Goal: Task Accomplishment & Management: Use online tool/utility

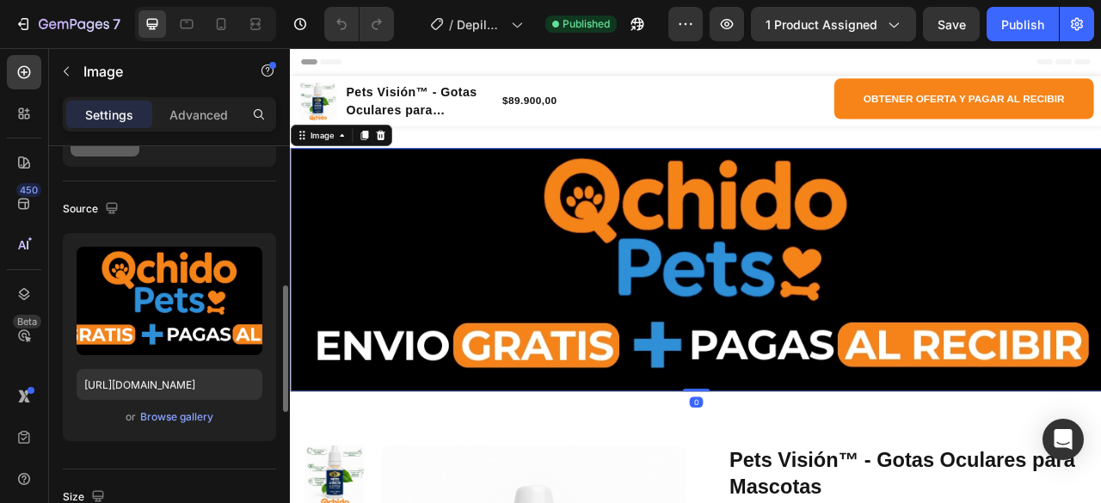
scroll to position [172, 0]
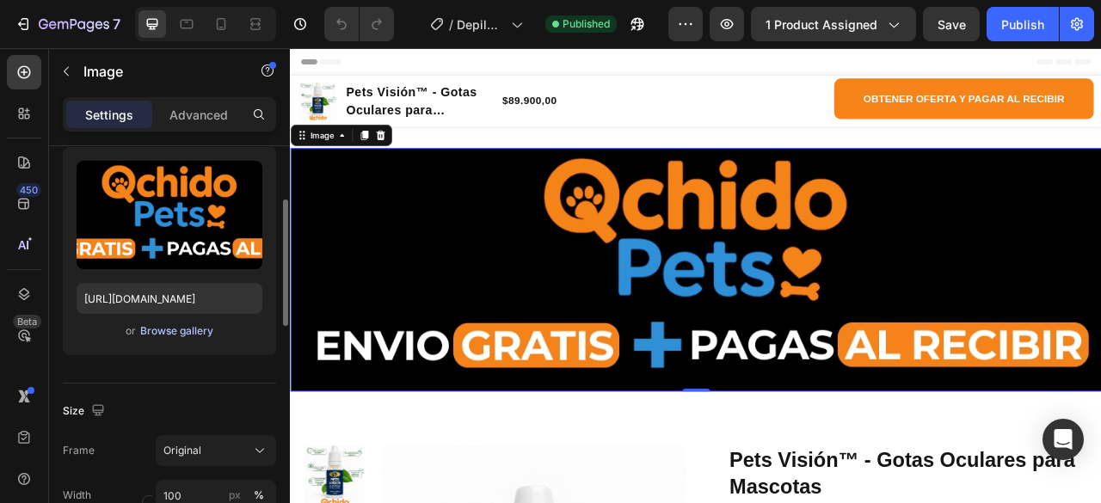
click at [169, 334] on div "Browse gallery" at bounding box center [176, 330] width 73 height 15
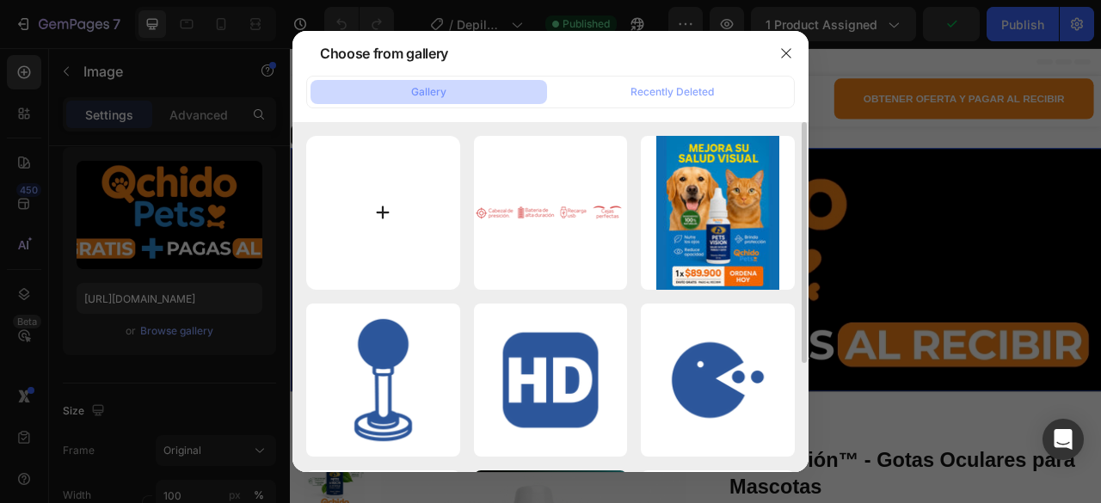
click at [383, 206] on input "file" at bounding box center [383, 213] width 154 height 154
type input "C:\fakepath\ENVIO-GRATIS.webp"
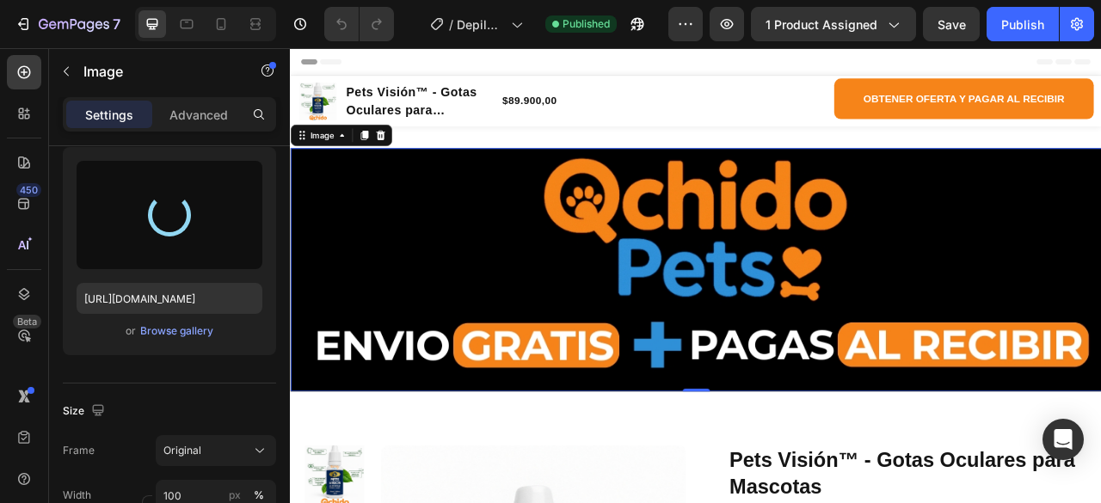
type input "[URL][DOMAIN_NAME]"
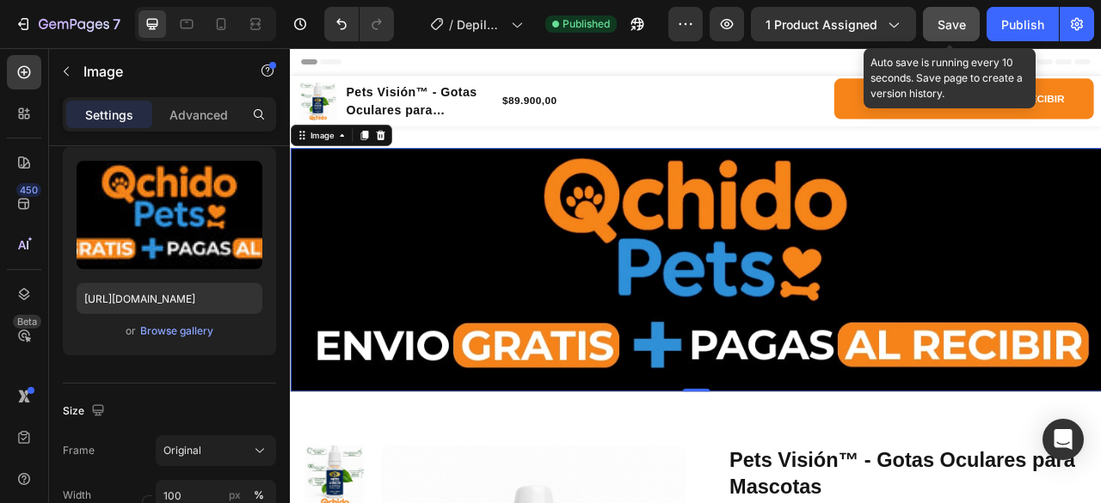
click at [938, 24] on span "Save" at bounding box center [951, 24] width 28 height 15
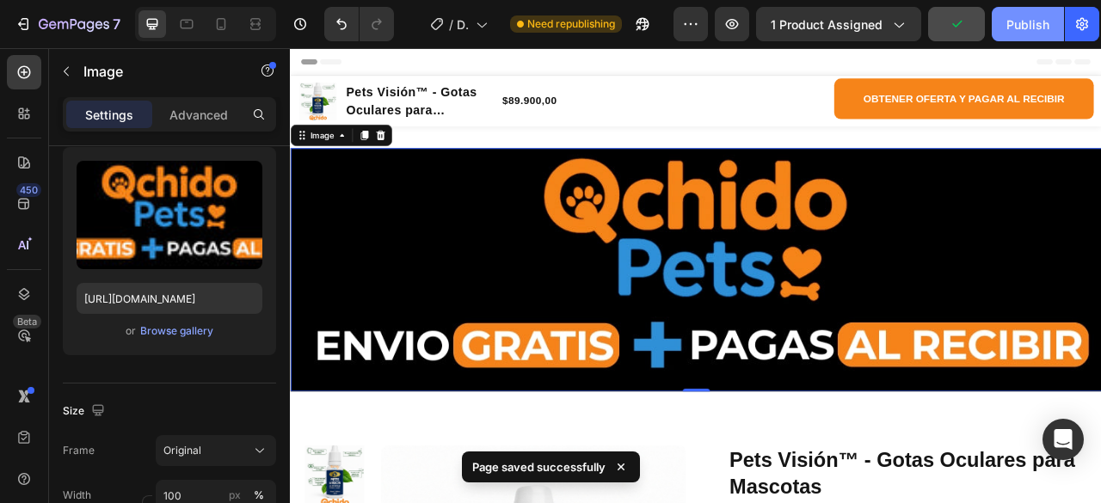
click at [1031, 31] on div "Publish" at bounding box center [1027, 24] width 43 height 18
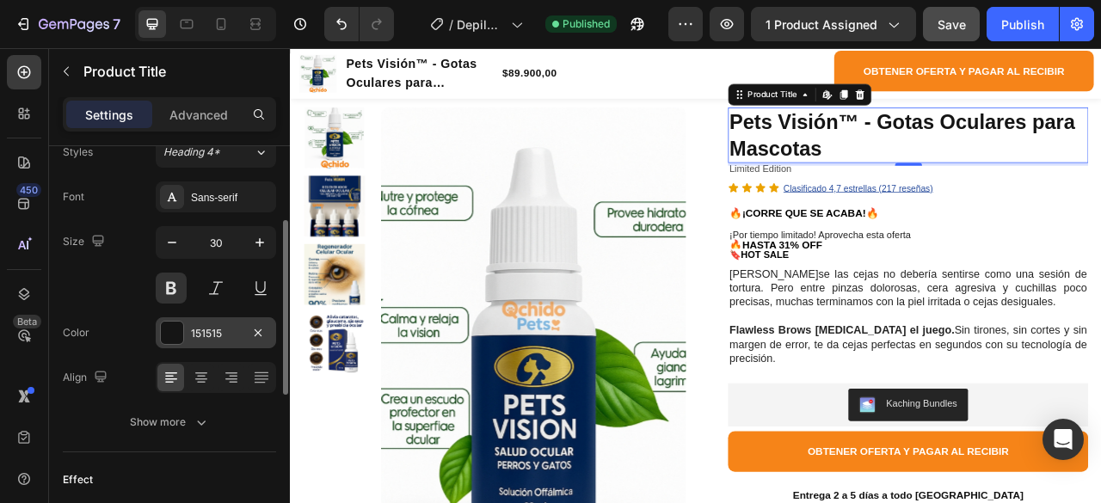
click at [174, 334] on div at bounding box center [172, 333] width 22 height 22
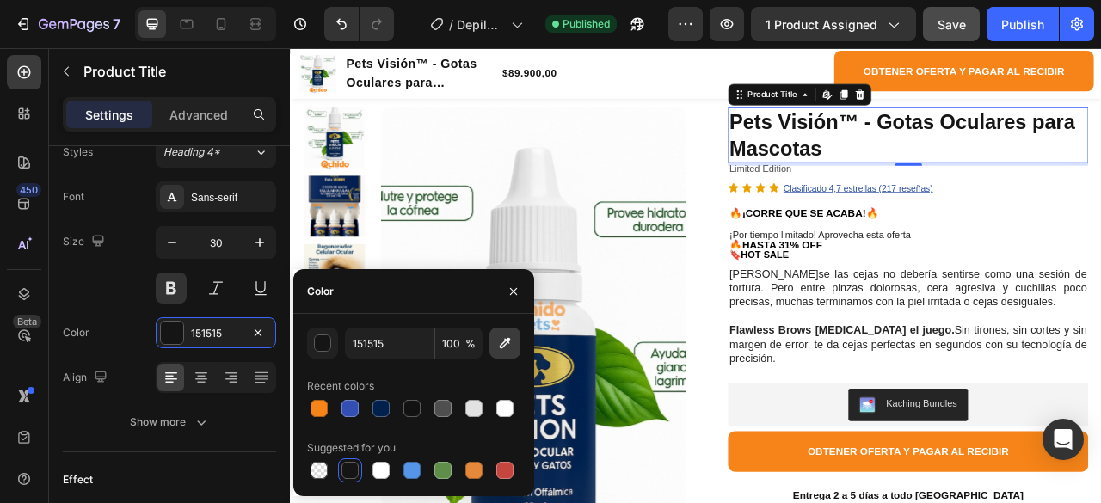
click at [499, 334] on icon "button" at bounding box center [504, 342] width 17 height 17
type input "01204E"
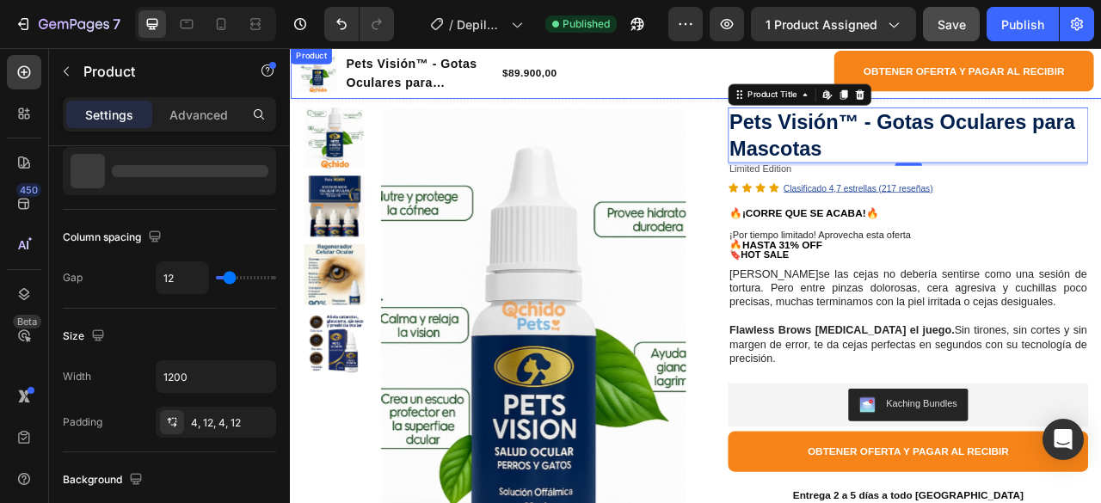
click at [741, 73] on div "OBTENER OFERTA Y PAGAR AL RECIBIR Button" at bounding box center [806, 81] width 330 height 58
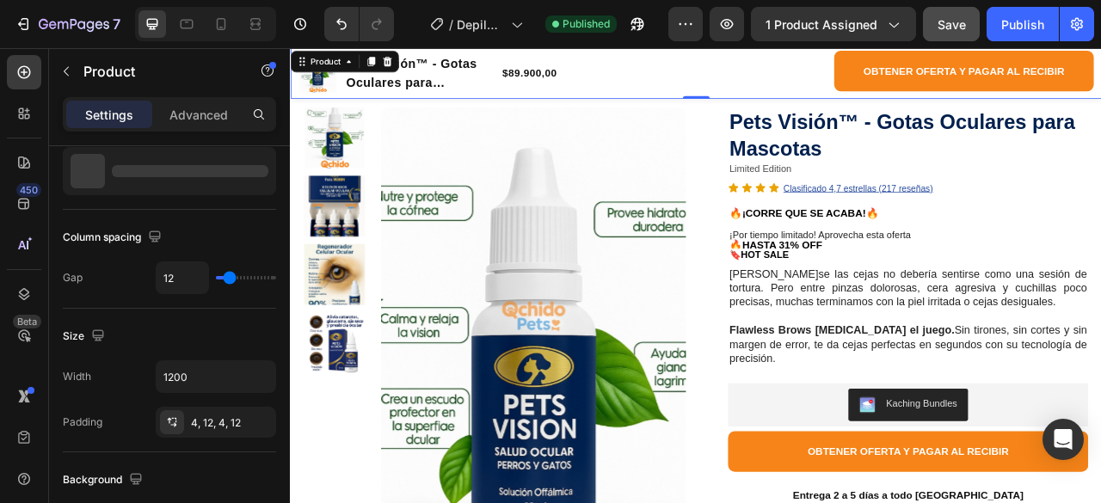
scroll to position [0, 0]
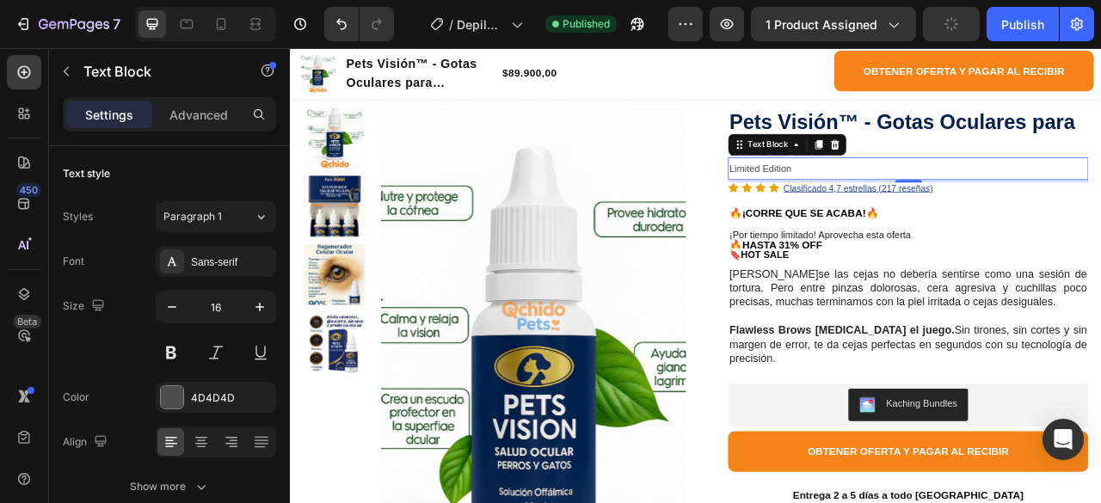
click at [901, 194] on span "Limited Edition" at bounding box center [887, 201] width 79 height 14
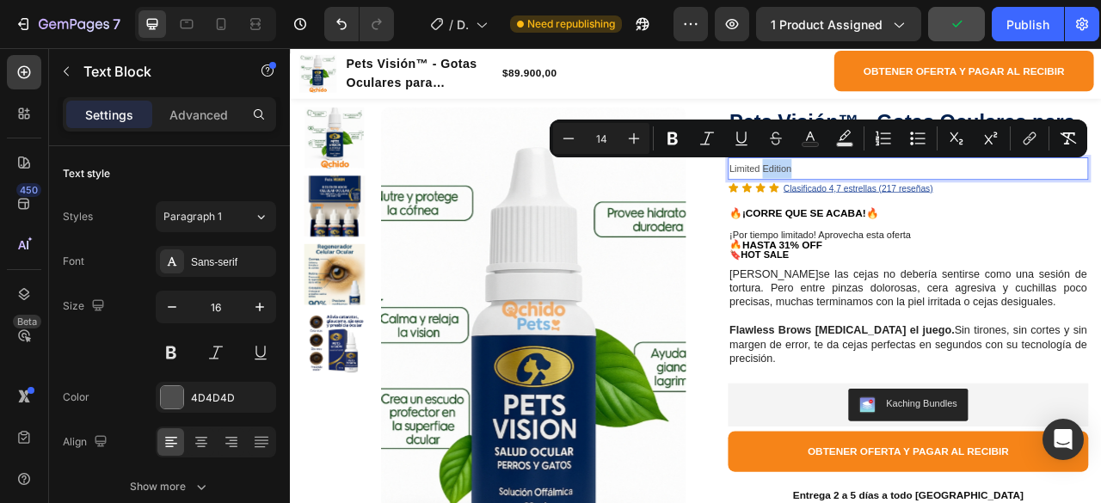
click at [965, 190] on p "Limited Edition" at bounding box center [1075, 201] width 455 height 25
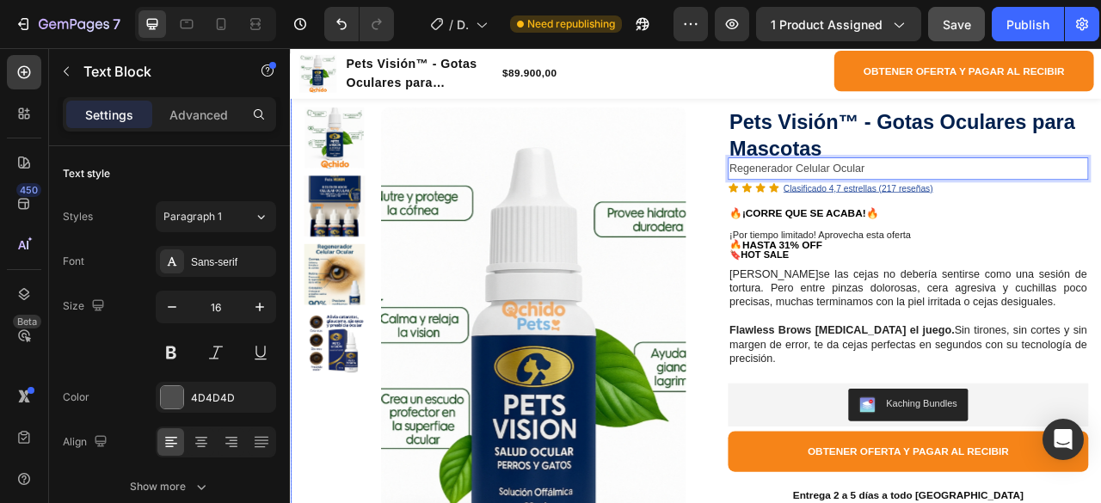
click at [793, 163] on div "Product Images Row Pets Visión™ - Gotas Oculares para Mascotas Product Title Re…" at bounding box center [806, 503] width 1032 height 840
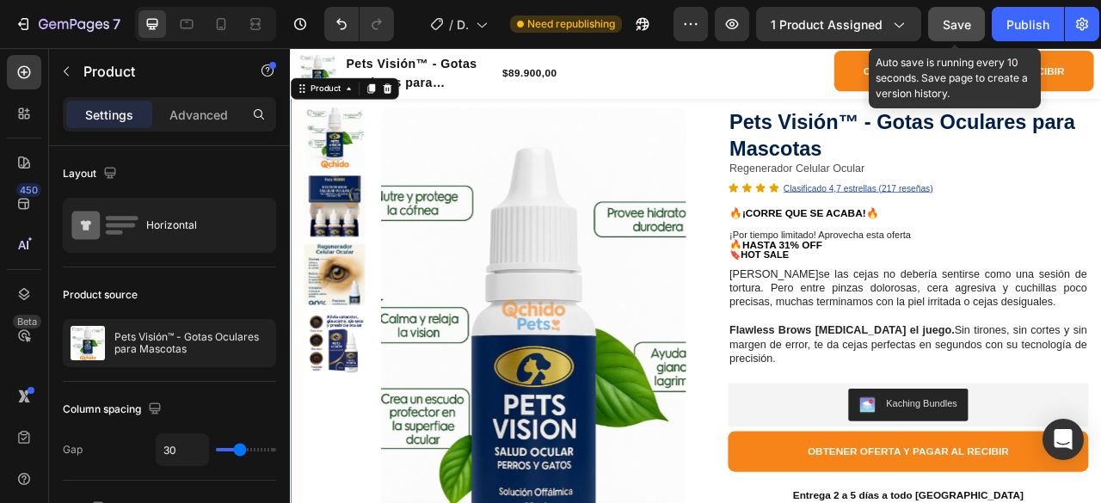
click at [961, 25] on button "Save" at bounding box center [956, 24] width 57 height 34
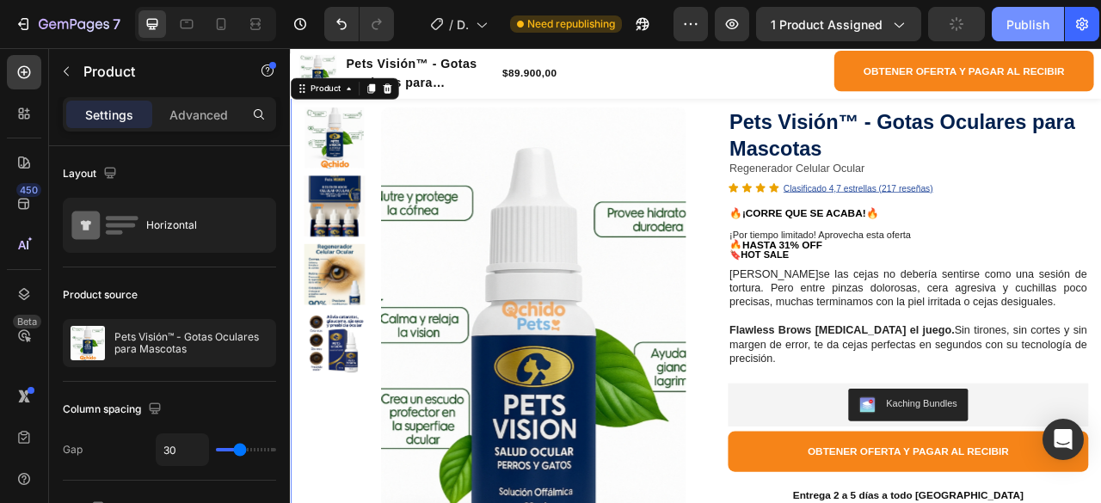
click at [1018, 25] on div "Publish" at bounding box center [1027, 24] width 43 height 18
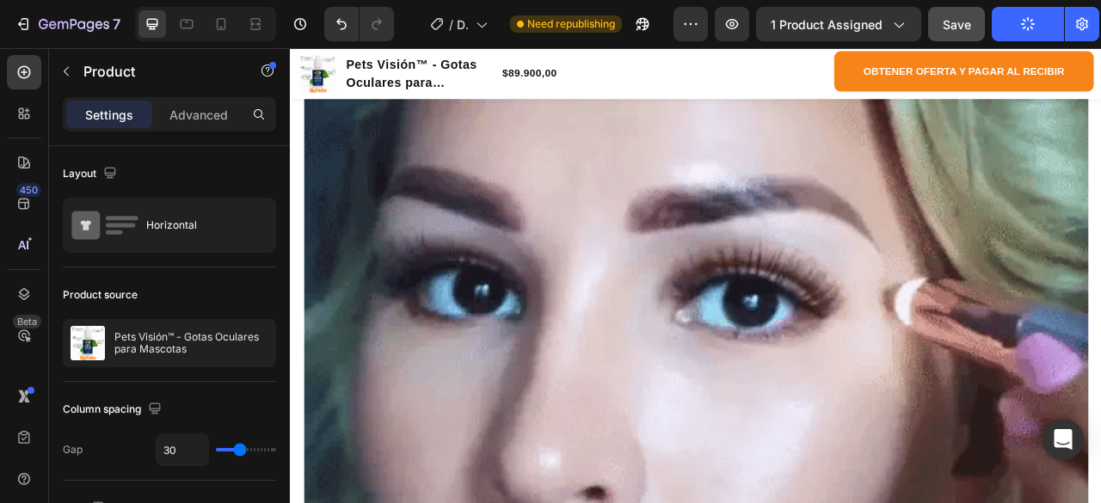
scroll to position [1634, 0]
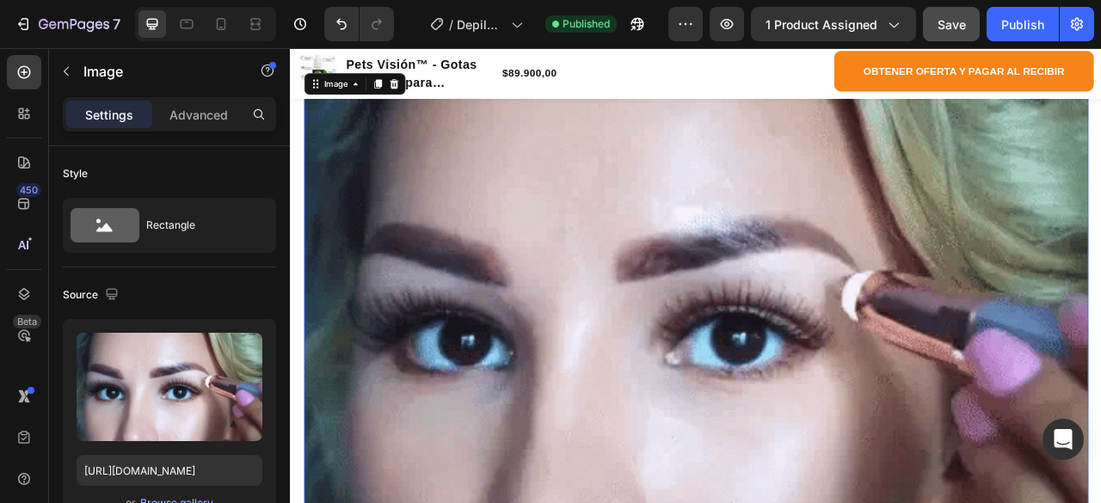
click at [826, 404] on img at bounding box center [805, 390] width 997 height 561
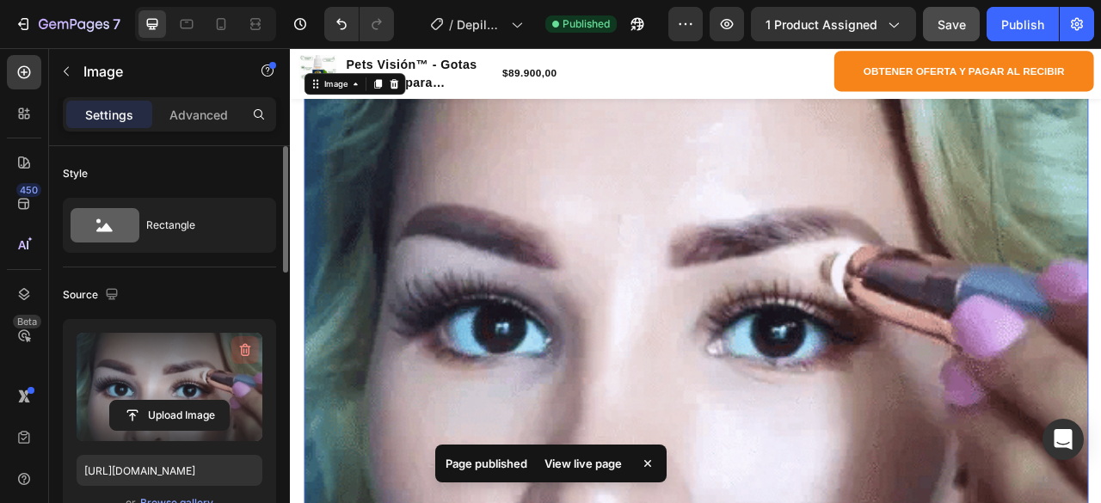
click at [242, 353] on icon "button" at bounding box center [245, 350] width 11 height 13
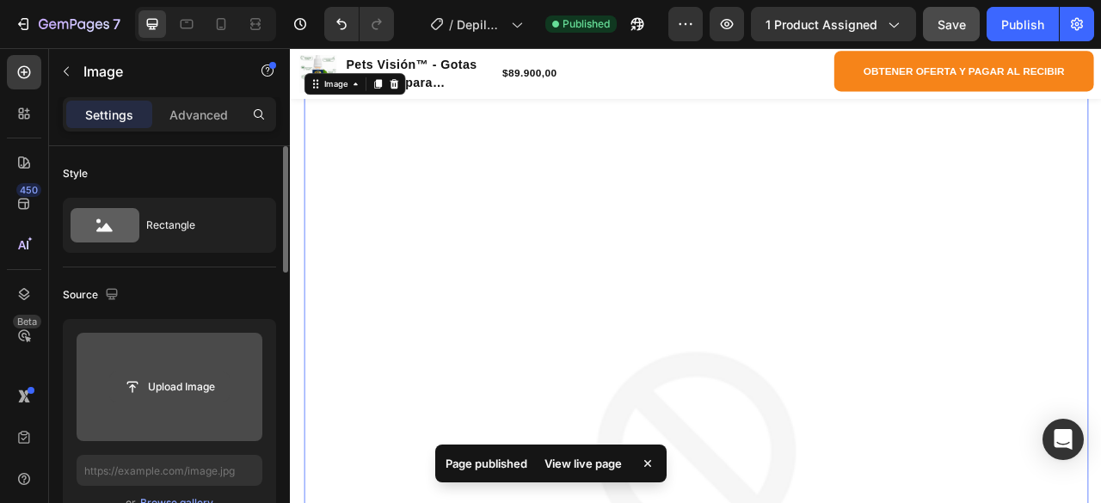
click at [163, 388] on input "file" at bounding box center [169, 386] width 119 height 29
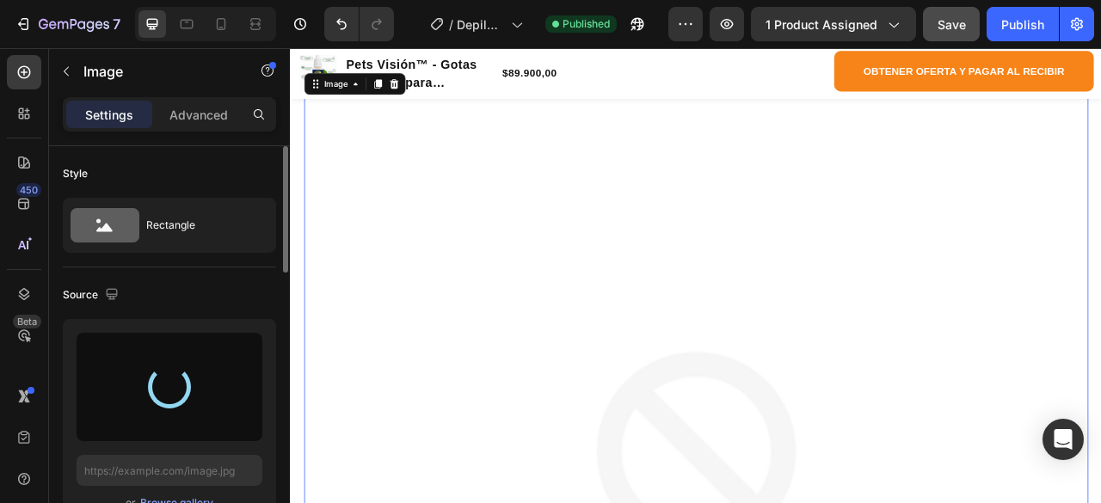
type input "[URL][DOMAIN_NAME]"
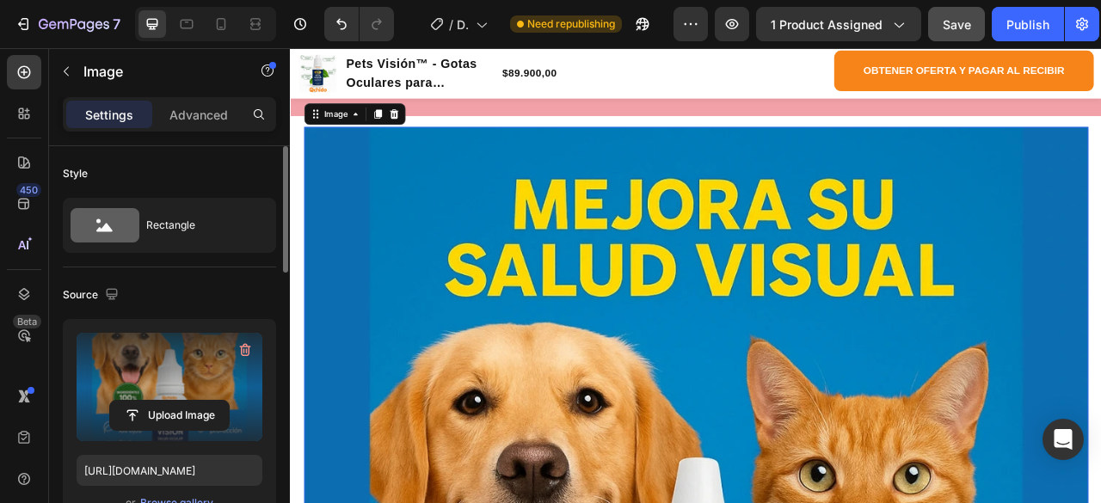
scroll to position [1506, 0]
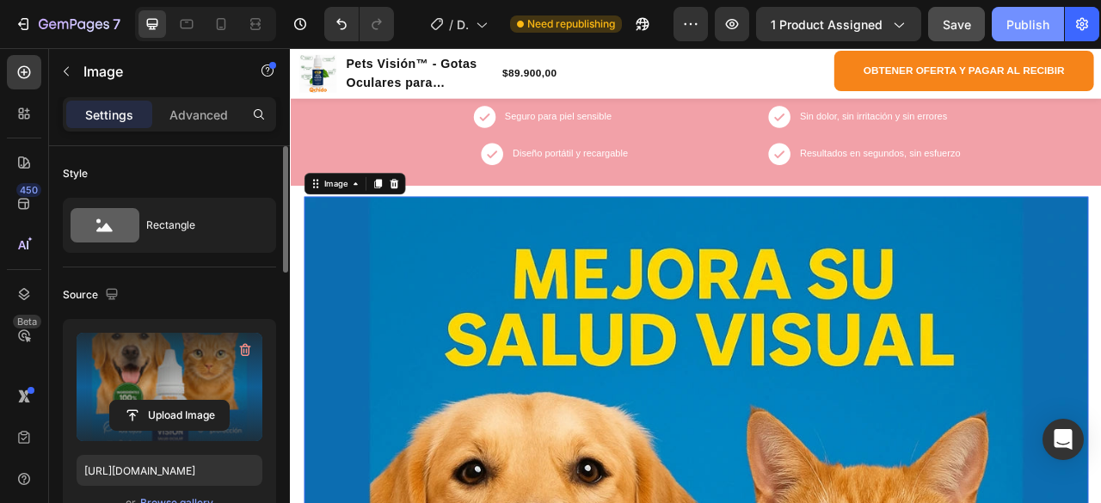
click at [1027, 23] on div "Publish" at bounding box center [1027, 24] width 43 height 18
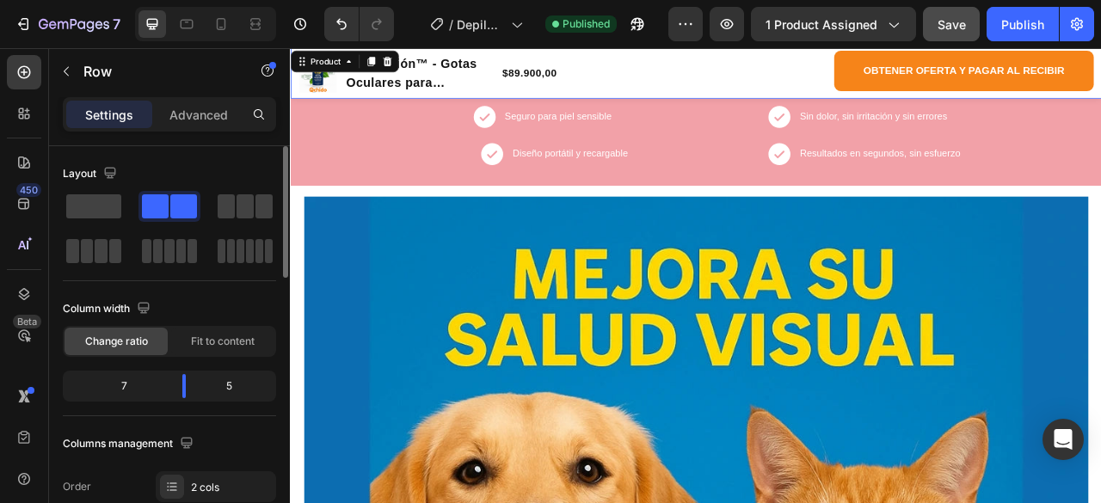
click at [431, 107] on div "Product Images Pets Visión™ - Gotas Oculares para Mascotas Product Title $89.90…" at bounding box center [465, 81] width 330 height 58
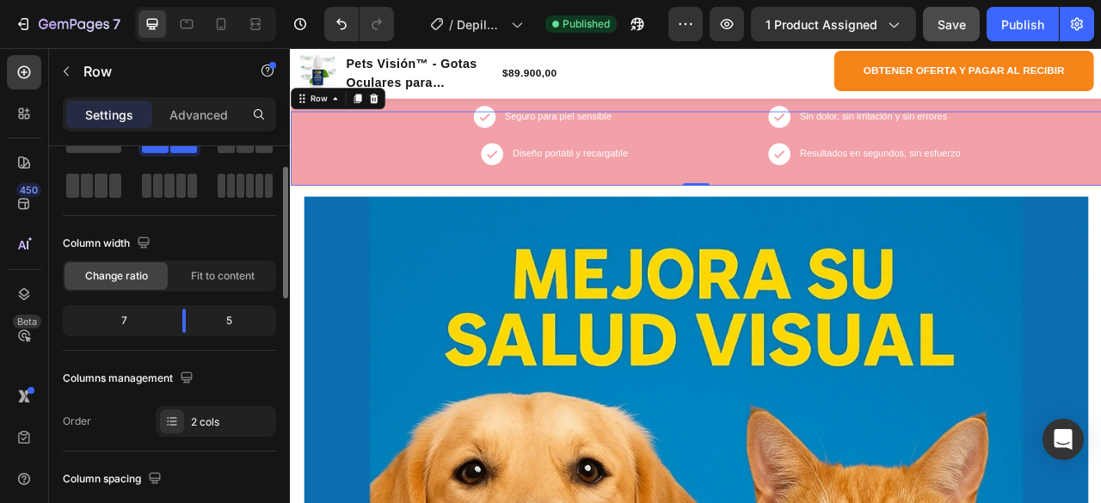
scroll to position [0, 0]
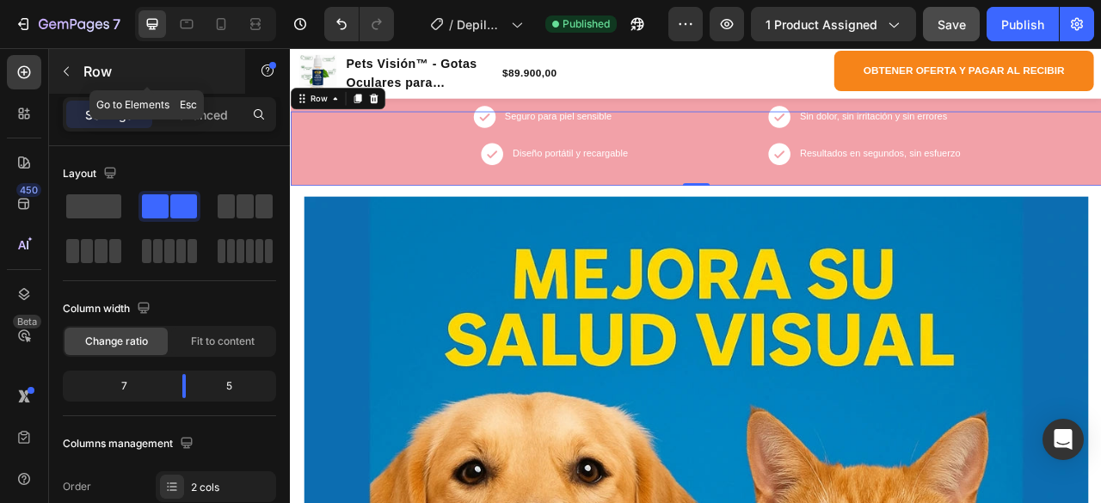
click at [71, 77] on icon "button" at bounding box center [66, 71] width 14 height 14
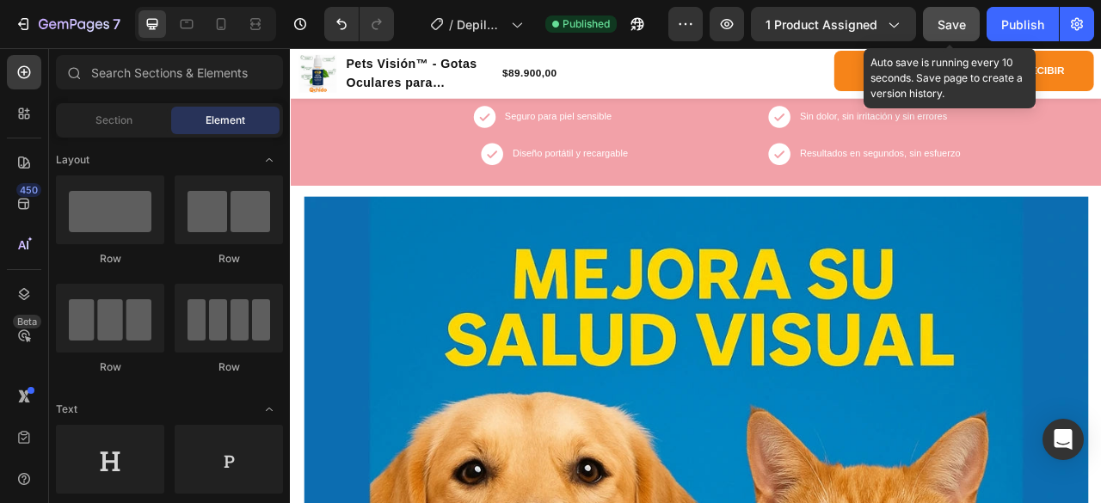
click at [950, 26] on span "Save" at bounding box center [951, 24] width 28 height 15
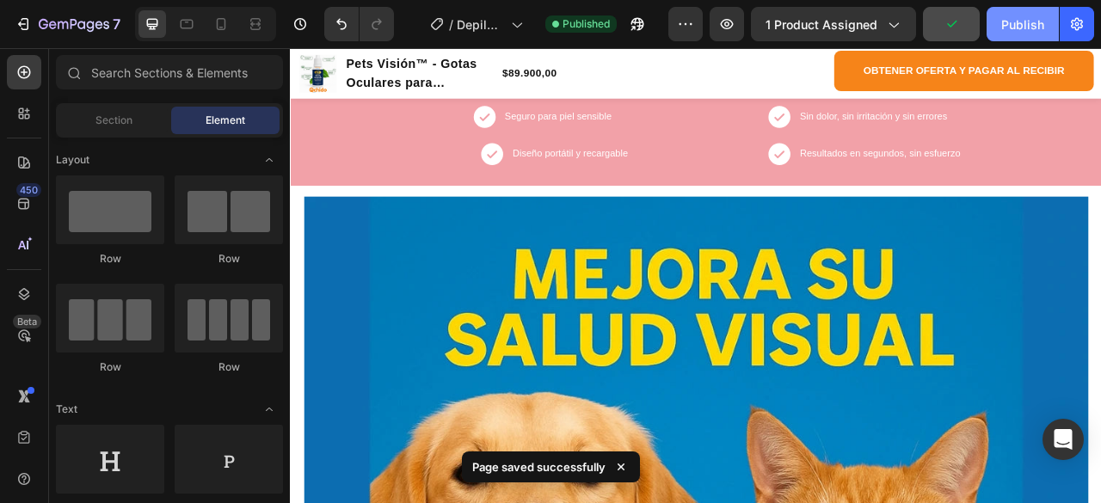
click at [1011, 26] on div "Publish" at bounding box center [1022, 24] width 43 height 18
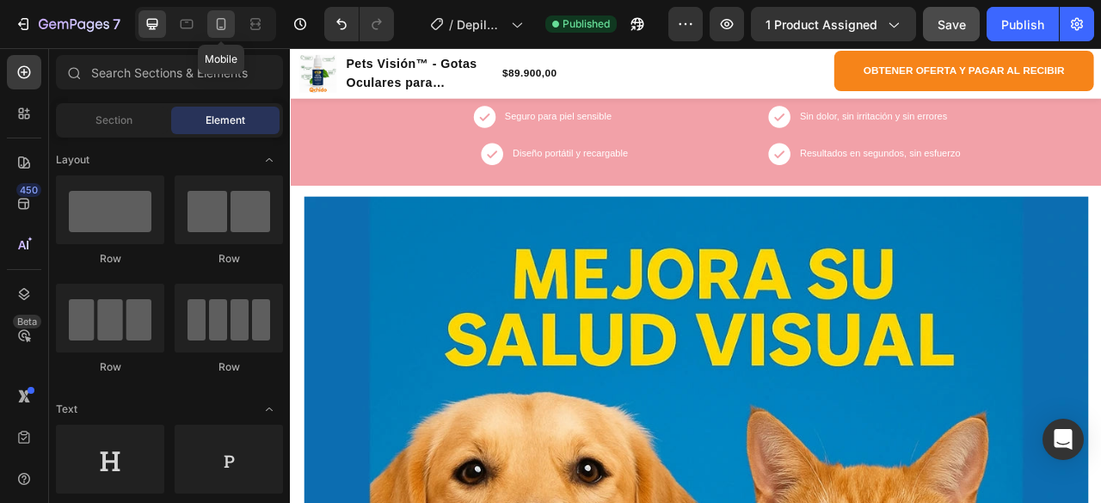
click at [221, 21] on icon at bounding box center [220, 23] width 17 height 17
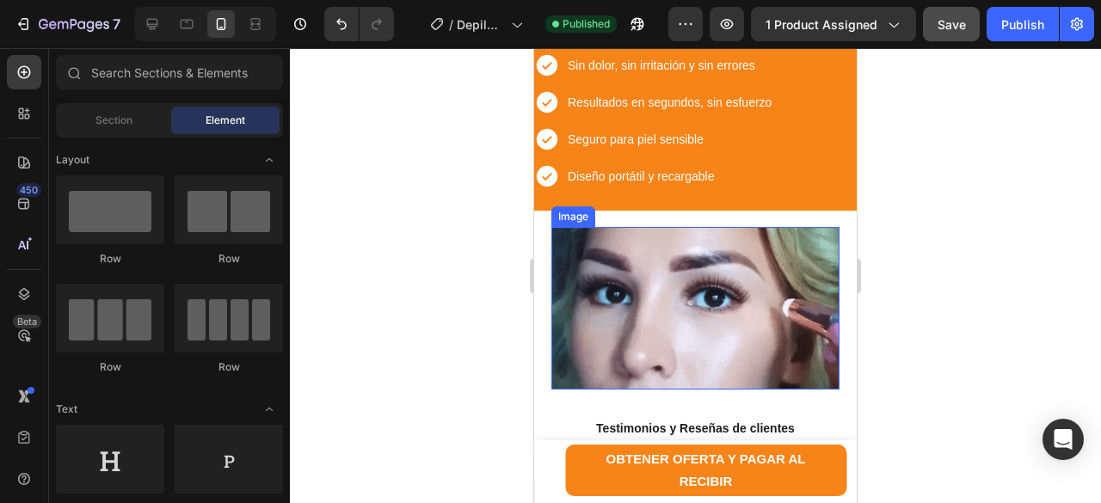
scroll to position [1952, 0]
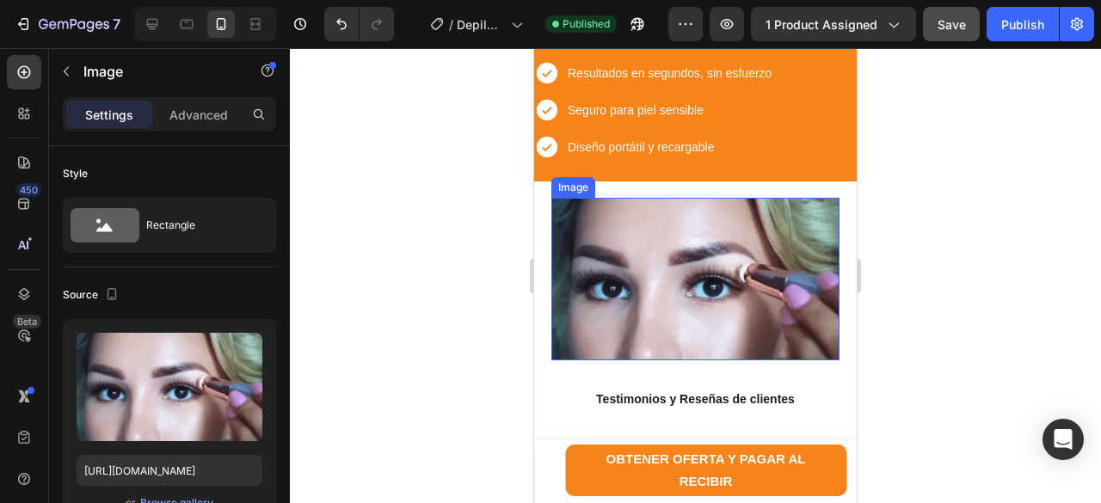
click at [653, 198] on img at bounding box center [695, 279] width 288 height 162
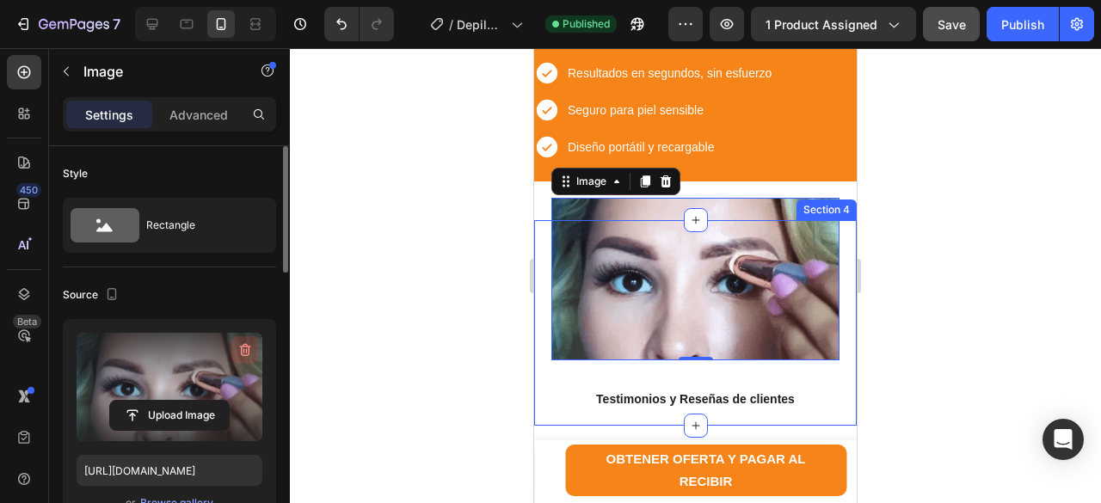
click at [248, 351] on icon "button" at bounding box center [245, 350] width 11 height 13
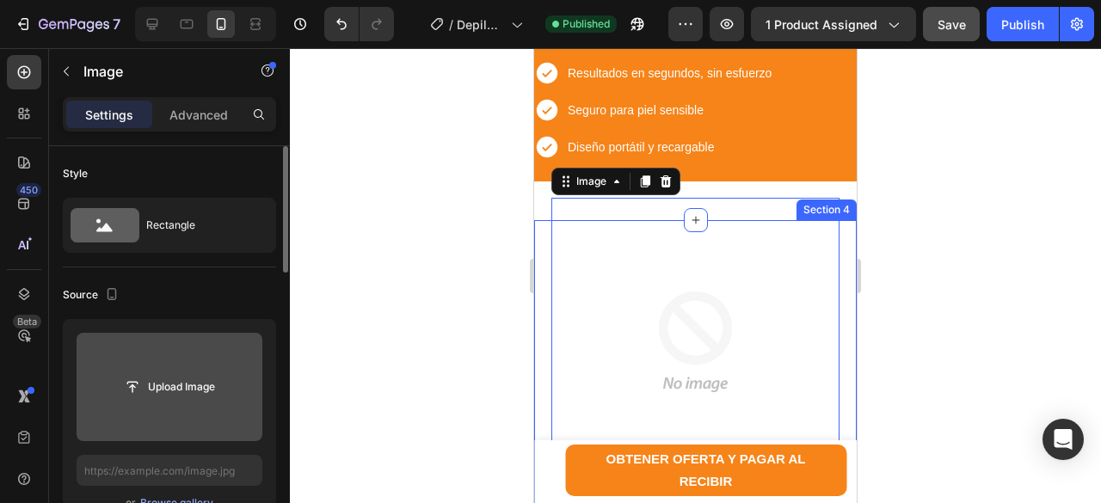
click at [169, 382] on input "file" at bounding box center [169, 386] width 119 height 29
type input "[URL][DOMAIN_NAME]"
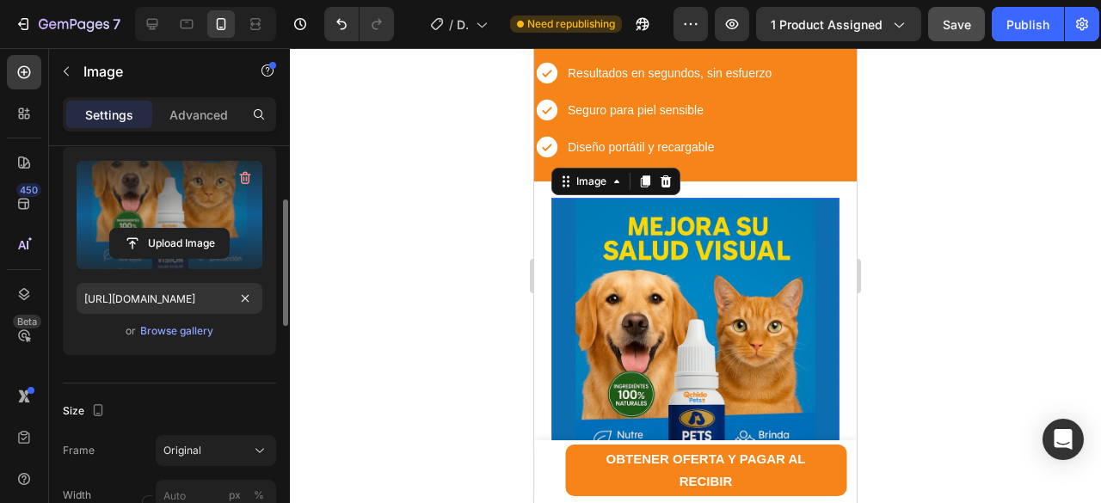
scroll to position [258, 0]
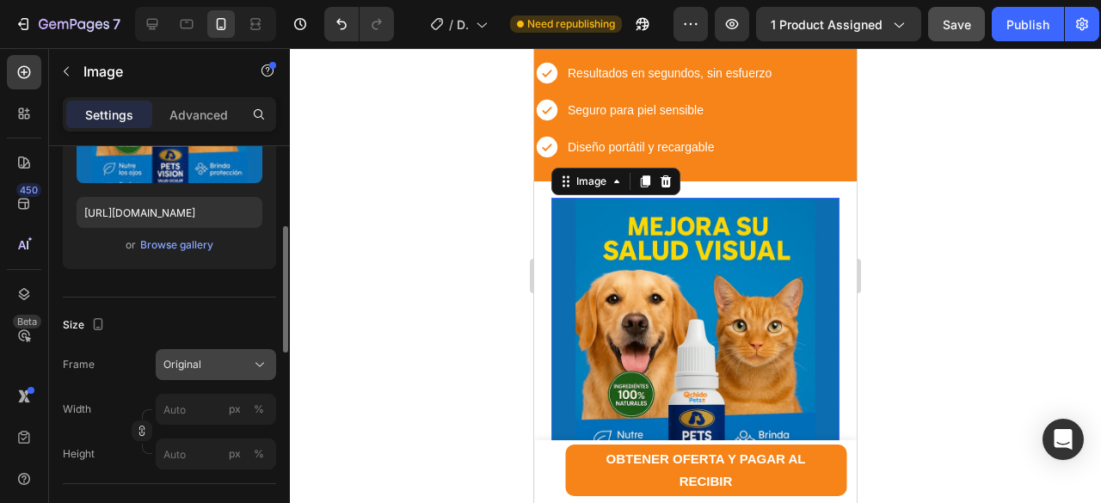
click at [252, 363] on icon at bounding box center [259, 364] width 17 height 17
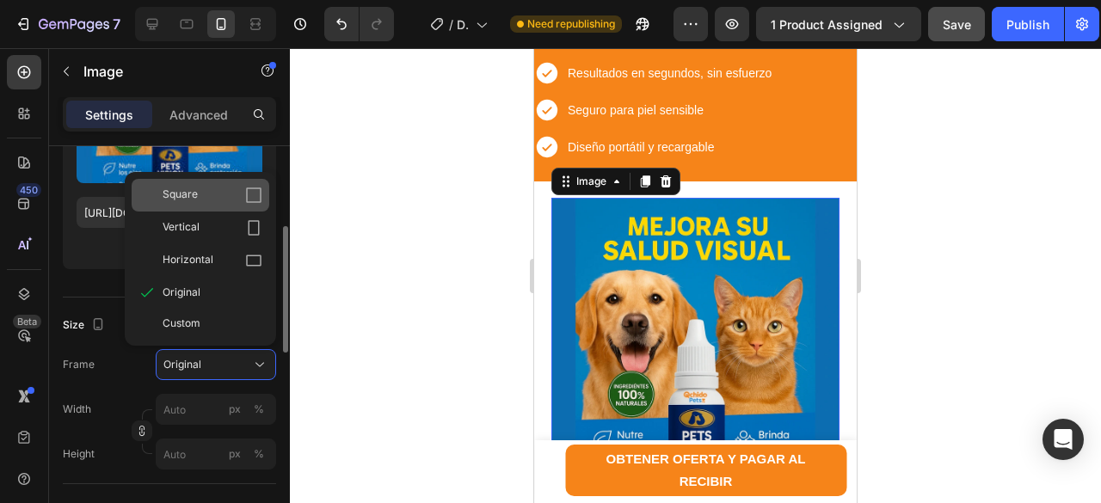
click at [202, 197] on div "Square" at bounding box center [213, 195] width 100 height 17
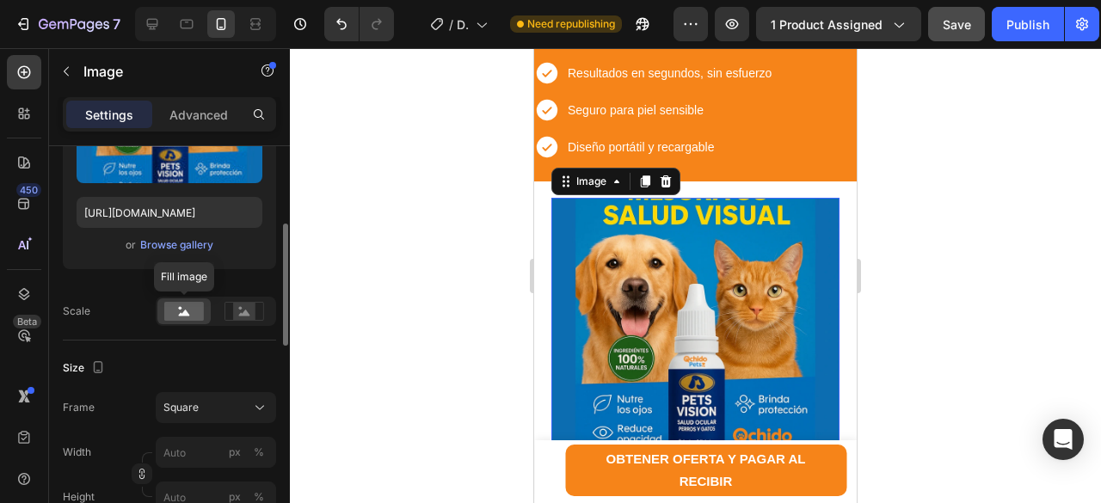
click at [170, 318] on rect at bounding box center [184, 311] width 40 height 19
click at [233, 404] on div "Square" at bounding box center [205, 407] width 84 height 15
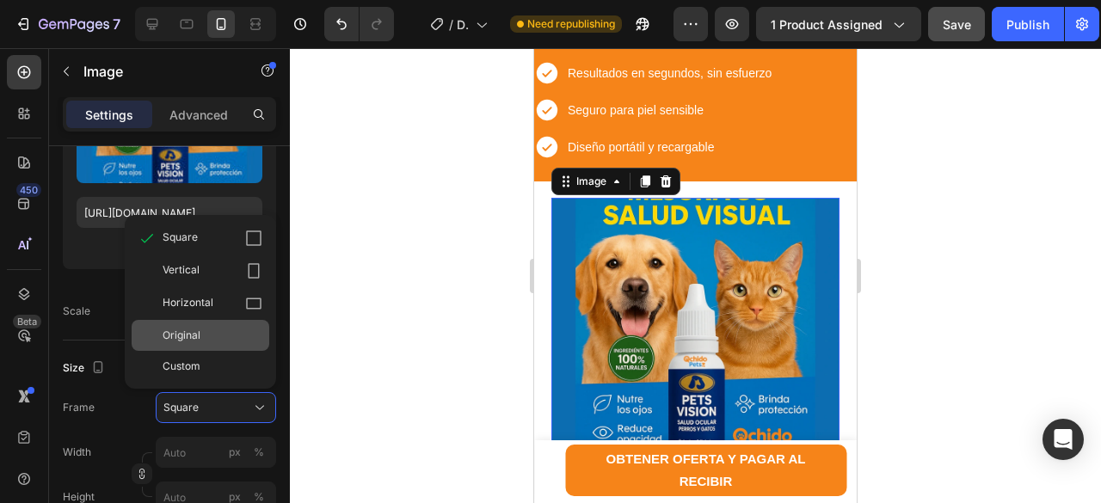
click at [200, 333] on div "Original" at bounding box center [213, 335] width 100 height 15
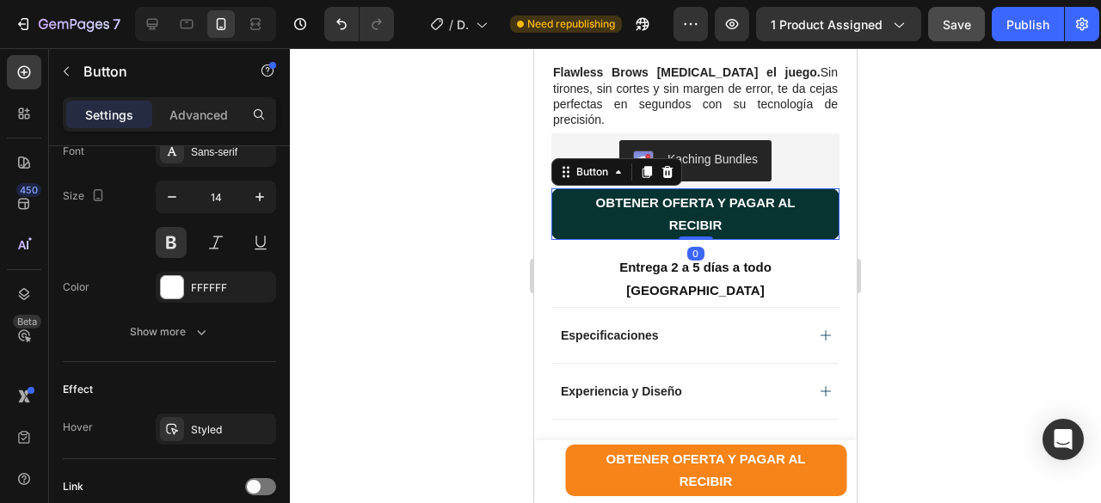
scroll to position [0, 0]
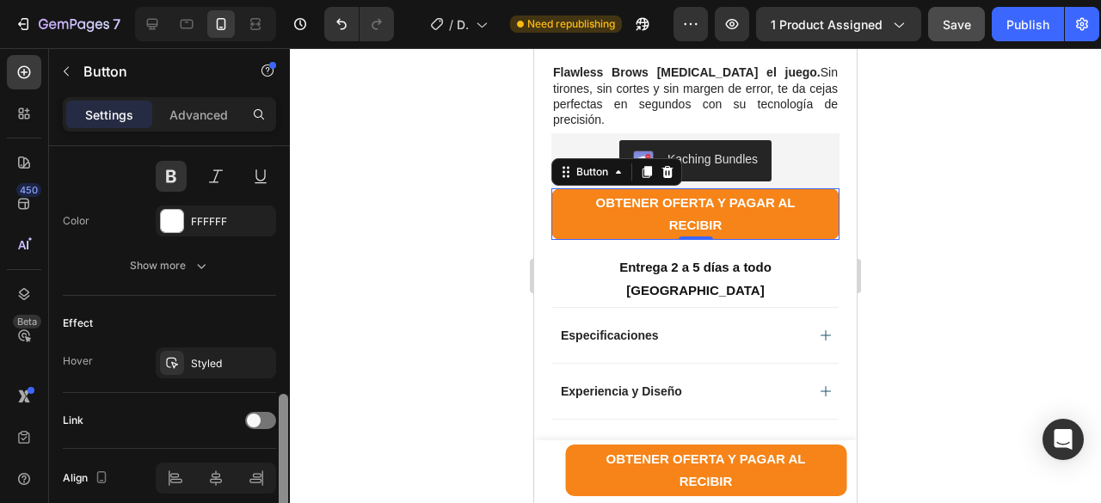
drag, startPoint x: 284, startPoint y: 232, endPoint x: 262, endPoint y: 451, distance: 220.3
click at [275, 479] on div "Size Width 100% Height 60 Padding 8, 24, 8, 24 Background Color Gradient Image …" at bounding box center [169, 349] width 241 height 406
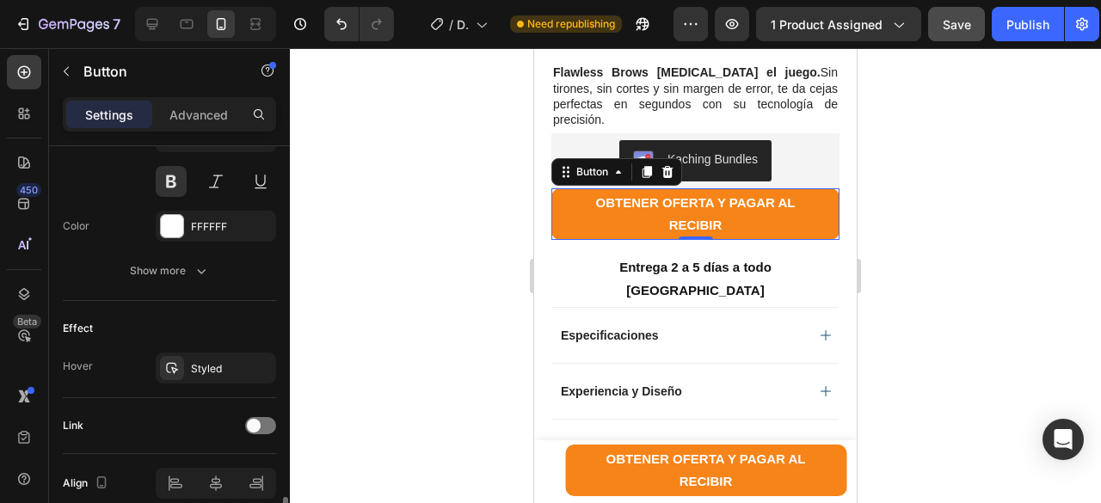
scroll to position [827, 0]
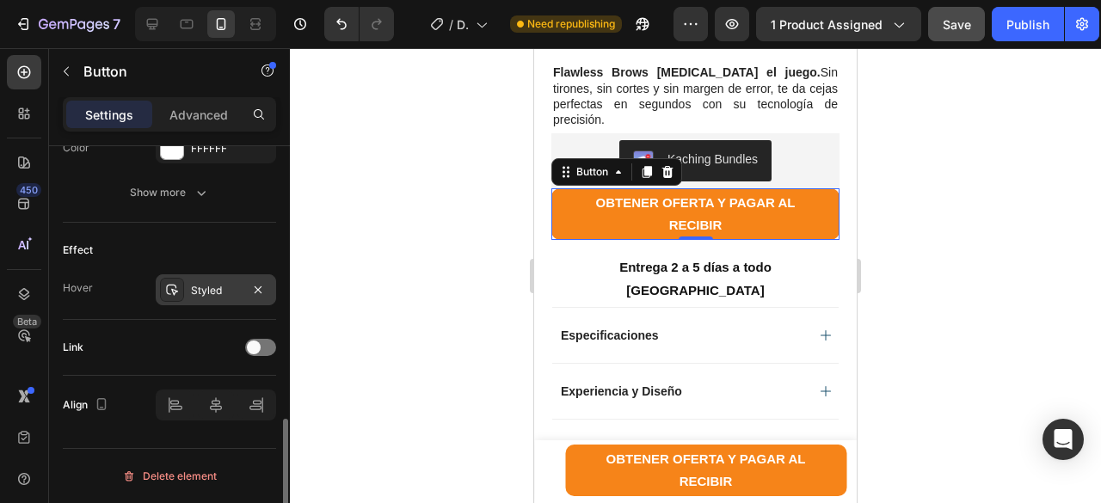
click at [207, 286] on div "Styled" at bounding box center [216, 290] width 50 height 15
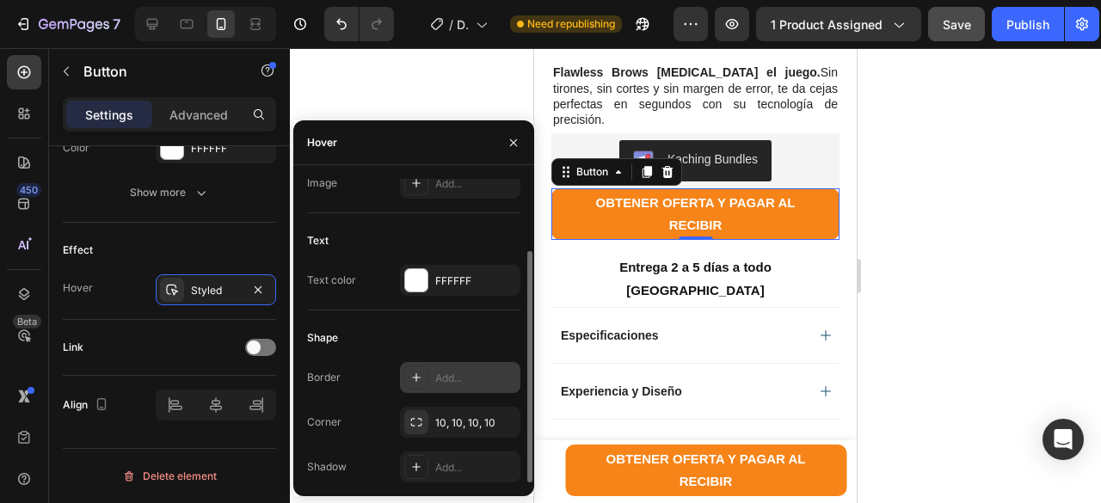
scroll to position [0, 0]
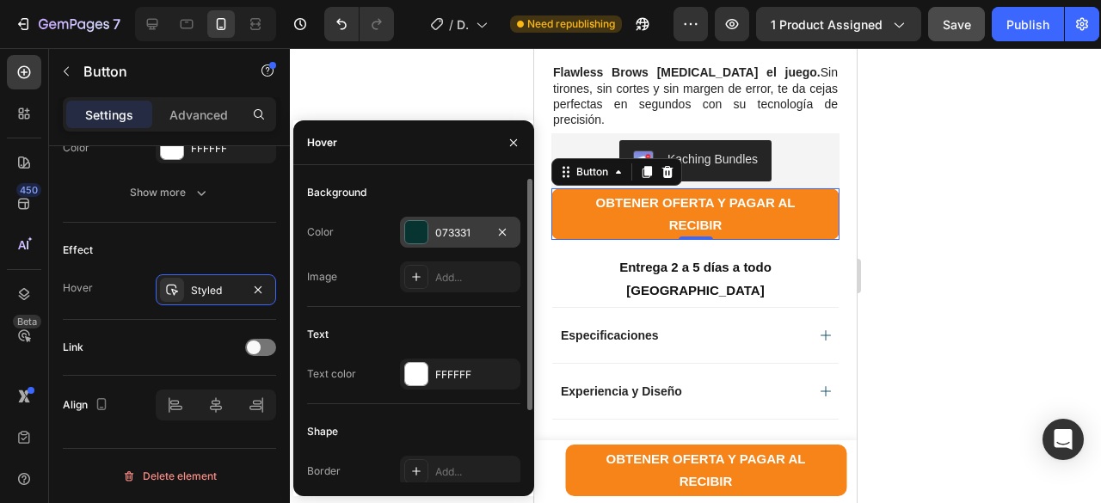
click at [417, 224] on div at bounding box center [416, 232] width 22 height 22
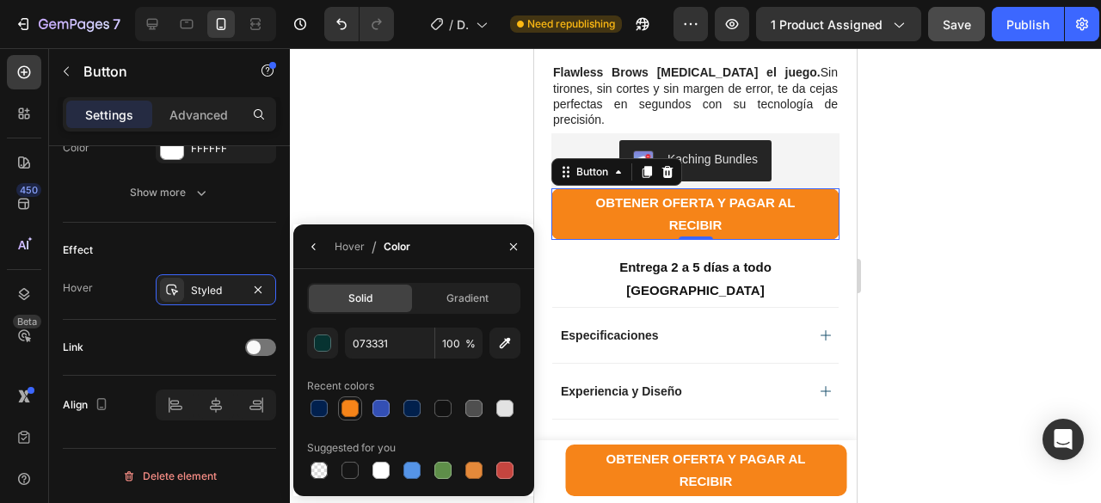
click at [353, 412] on div at bounding box center [349, 408] width 17 height 17
type input "F68419"
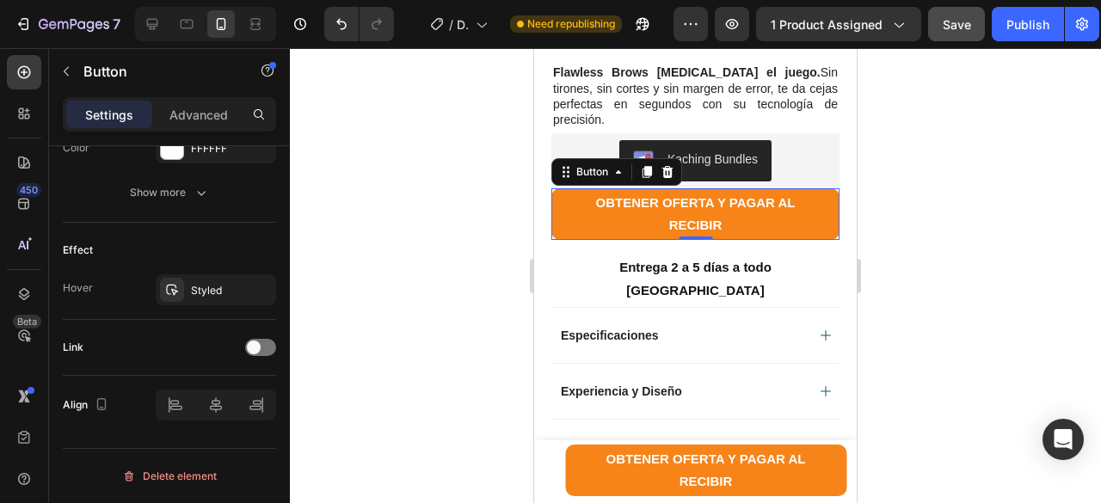
click at [402, 190] on div at bounding box center [695, 275] width 811 height 455
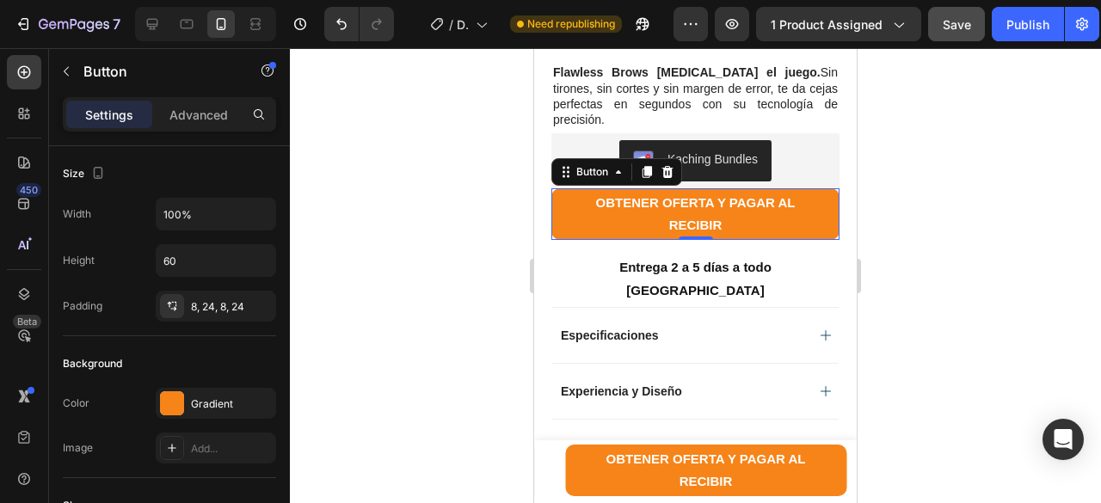
click at [564, 188] on button "OBTENER OFERTA Y PAGAR AL RECIBIR" at bounding box center [695, 214] width 288 height 52
click at [557, 188] on button "OBTENER OFERTA Y PAGAR AL RECIBIR" at bounding box center [695, 214] width 288 height 52
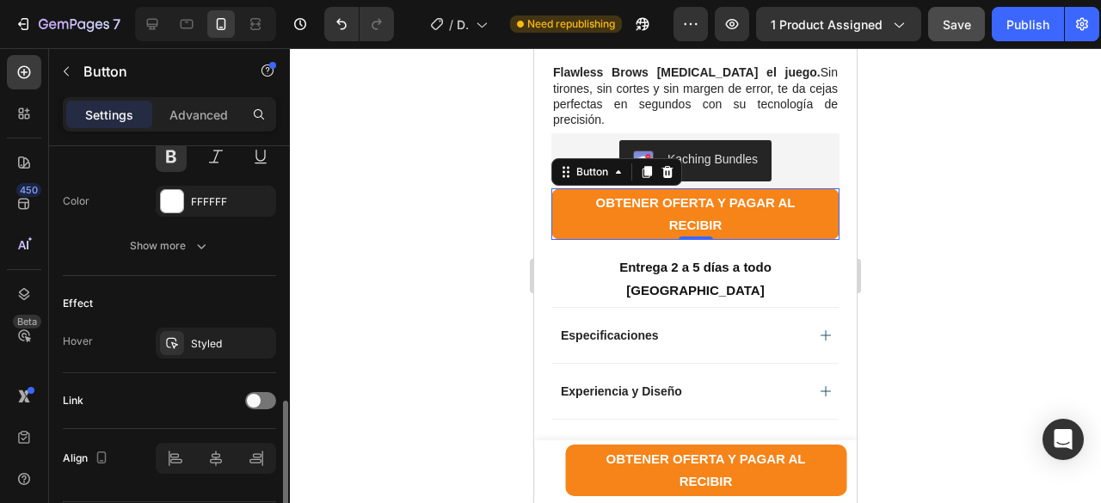
scroll to position [827, 0]
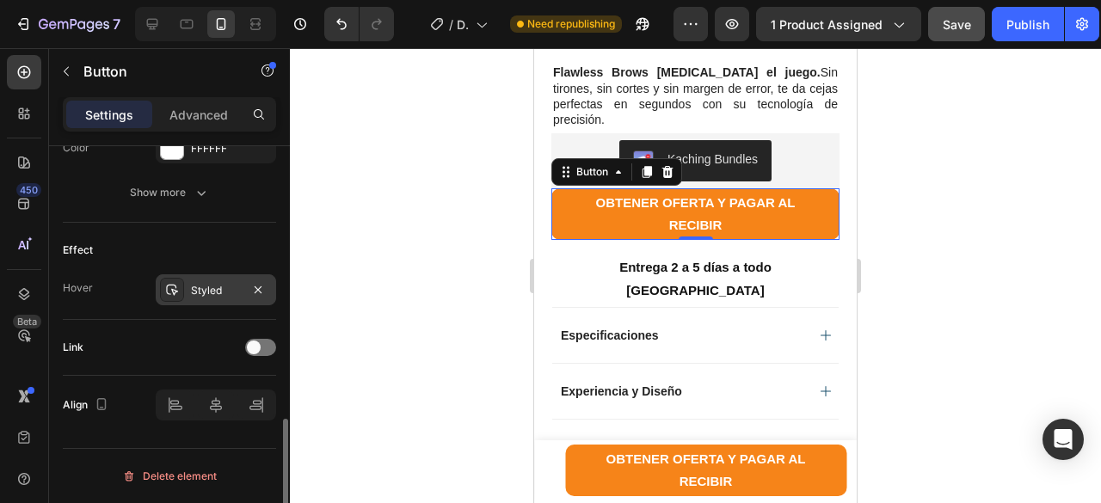
click at [222, 295] on div "Styled" at bounding box center [216, 290] width 50 height 15
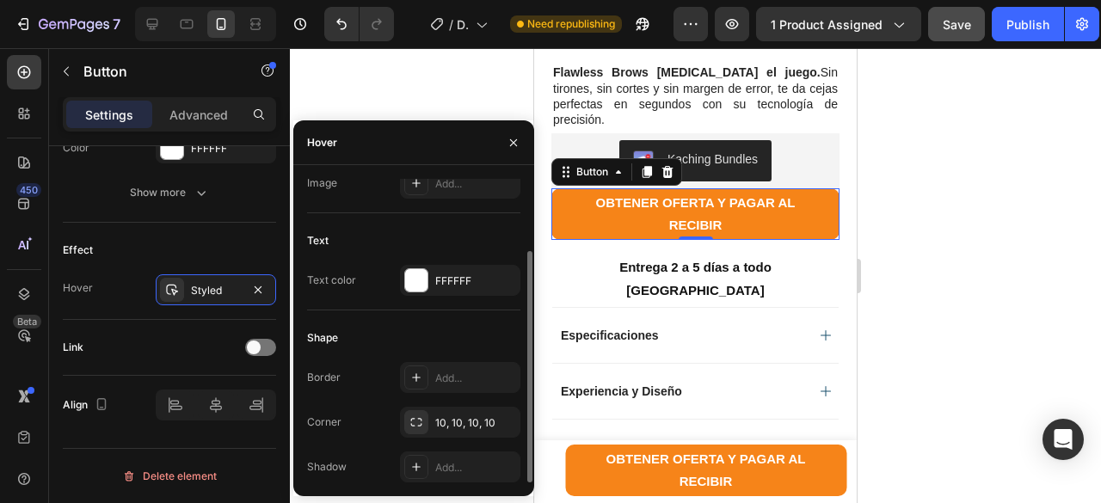
scroll to position [0, 0]
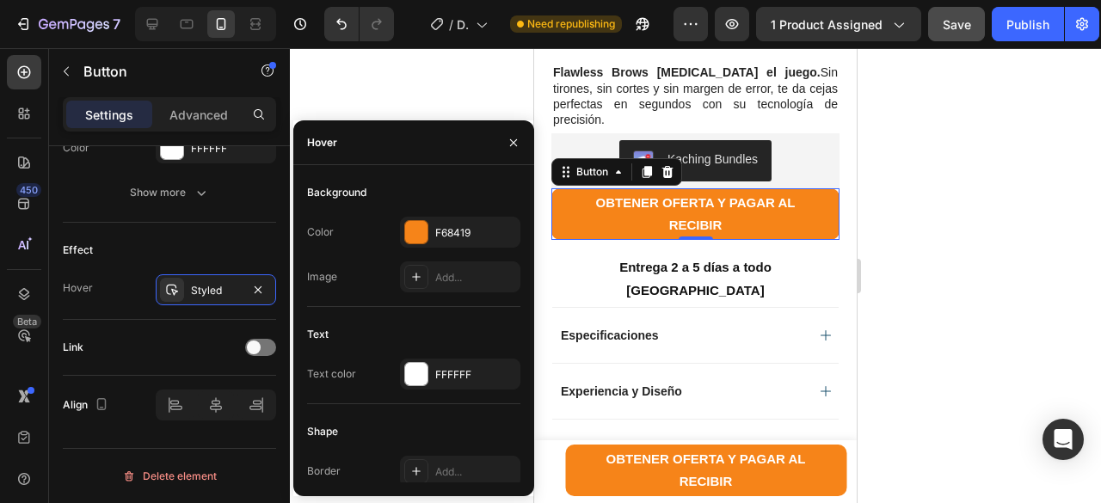
click at [309, 140] on div "Hover" at bounding box center [322, 142] width 30 height 15
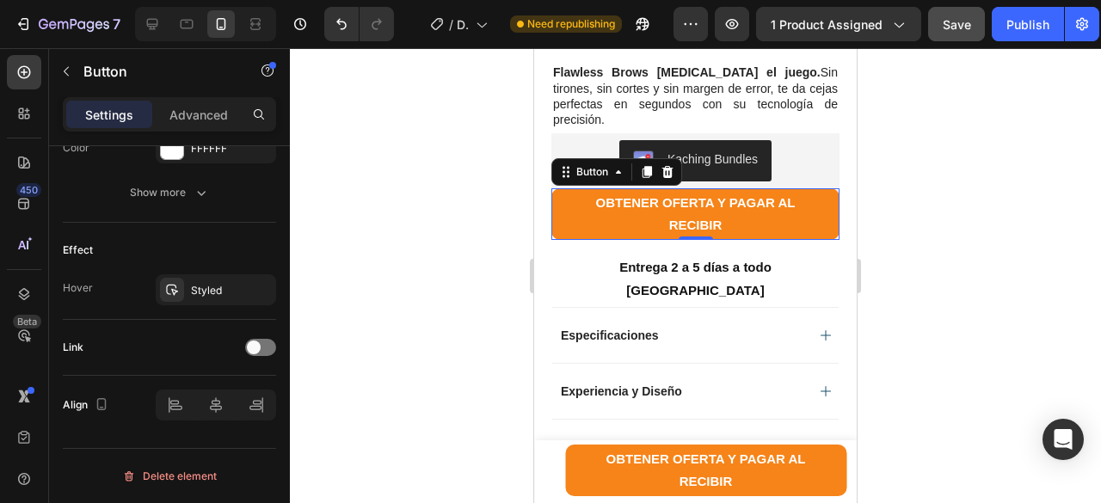
click at [474, 88] on div at bounding box center [695, 275] width 811 height 455
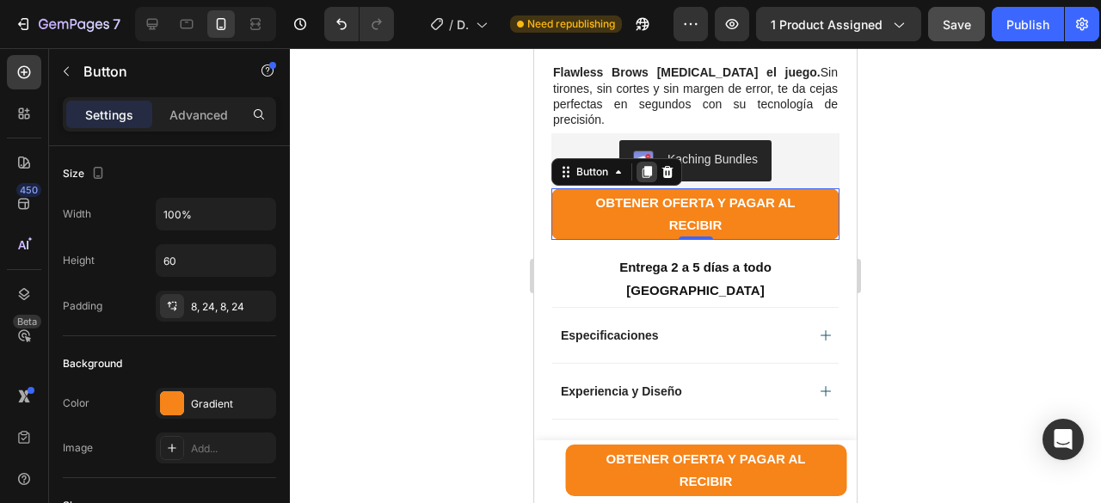
click at [646, 167] on icon at bounding box center [646, 173] width 9 height 12
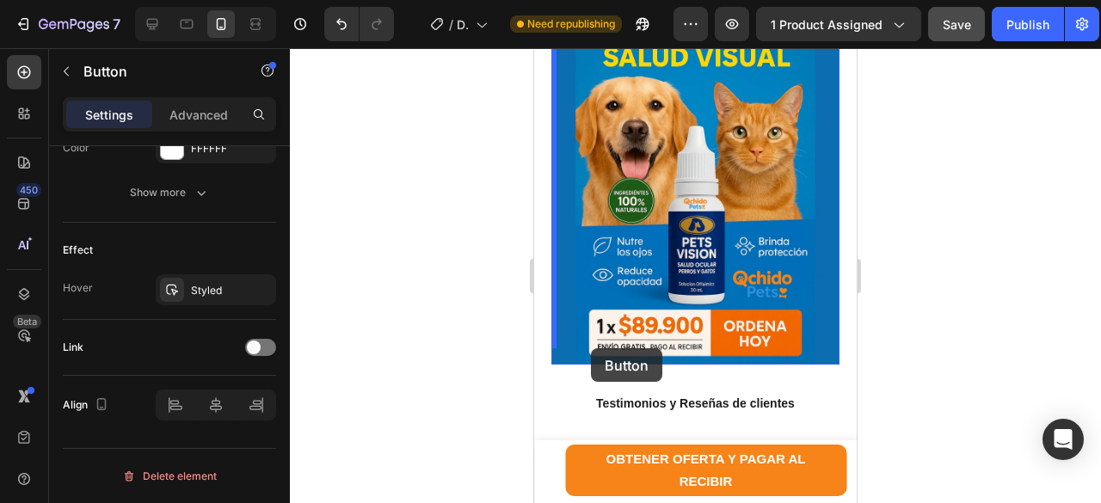
scroll to position [2212, 0]
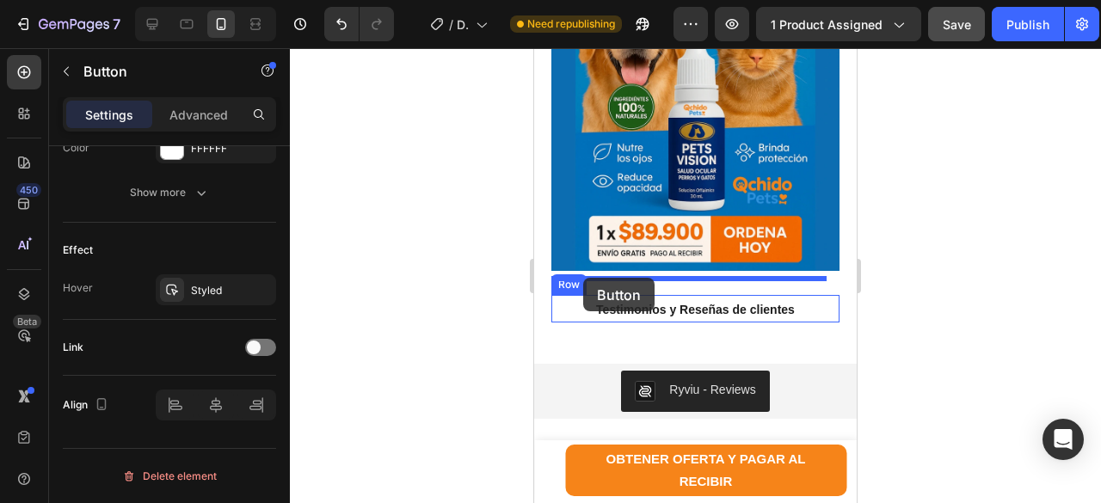
drag, startPoint x: 560, startPoint y: 218, endPoint x: 583, endPoint y: 278, distance: 64.5
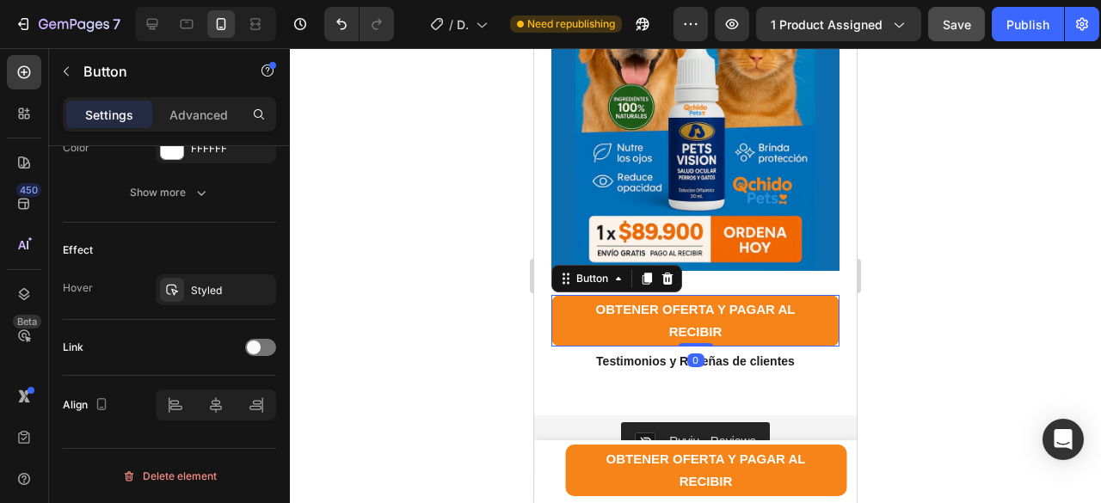
click at [994, 197] on div at bounding box center [695, 275] width 811 height 455
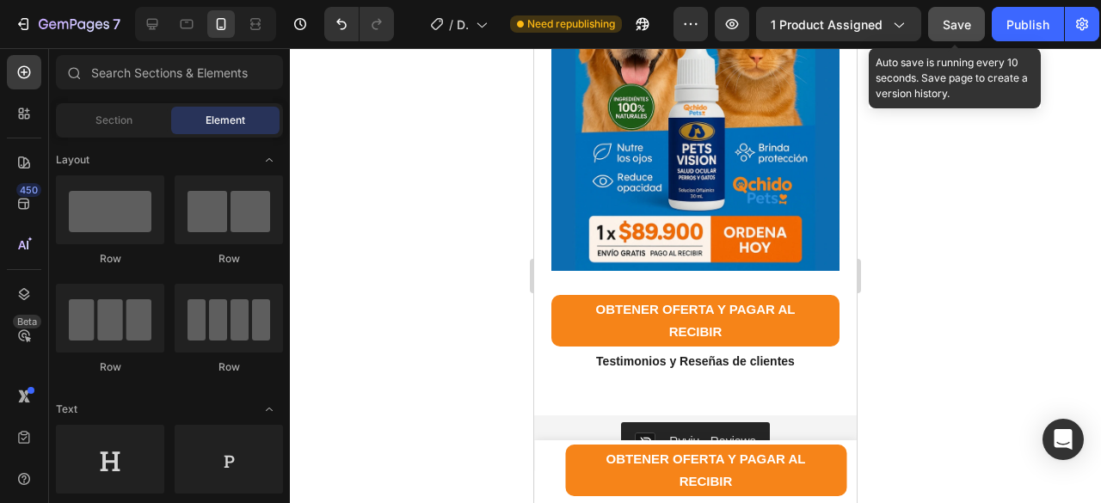
click at [954, 26] on span "Save" at bounding box center [956, 24] width 28 height 15
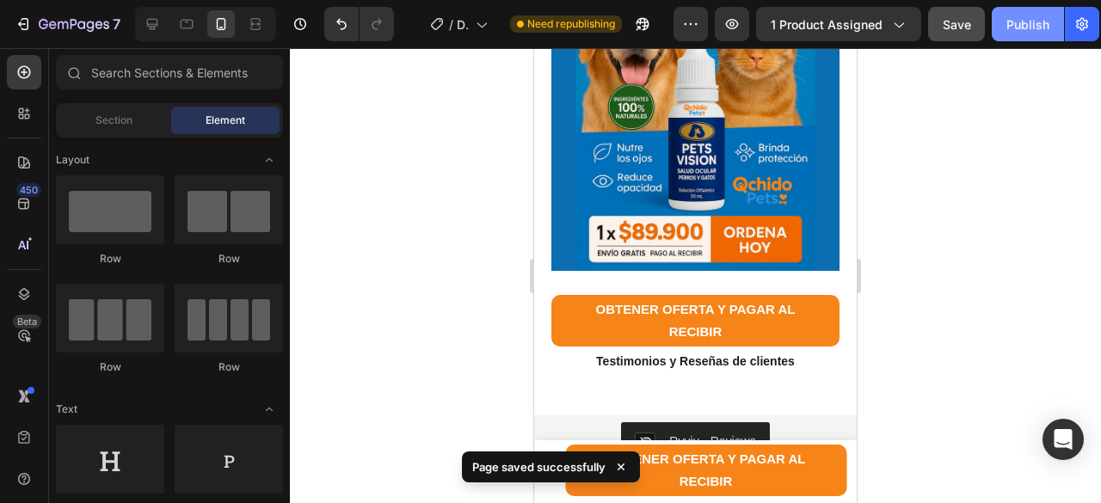
click at [1027, 15] on div "Publish" at bounding box center [1027, 24] width 43 height 18
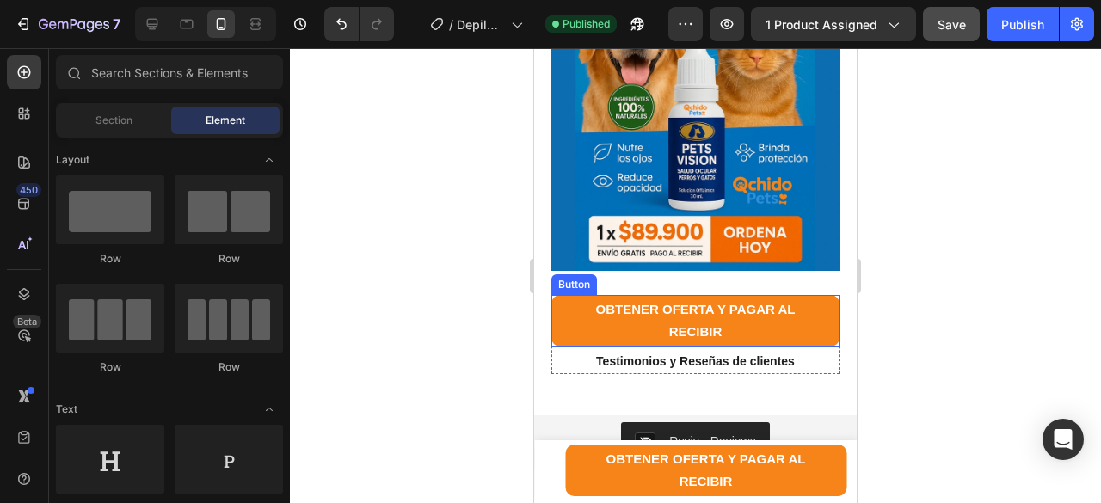
click at [564, 295] on button "OBTENER OFERTA Y PAGAR AL RECIBIR" at bounding box center [695, 321] width 288 height 52
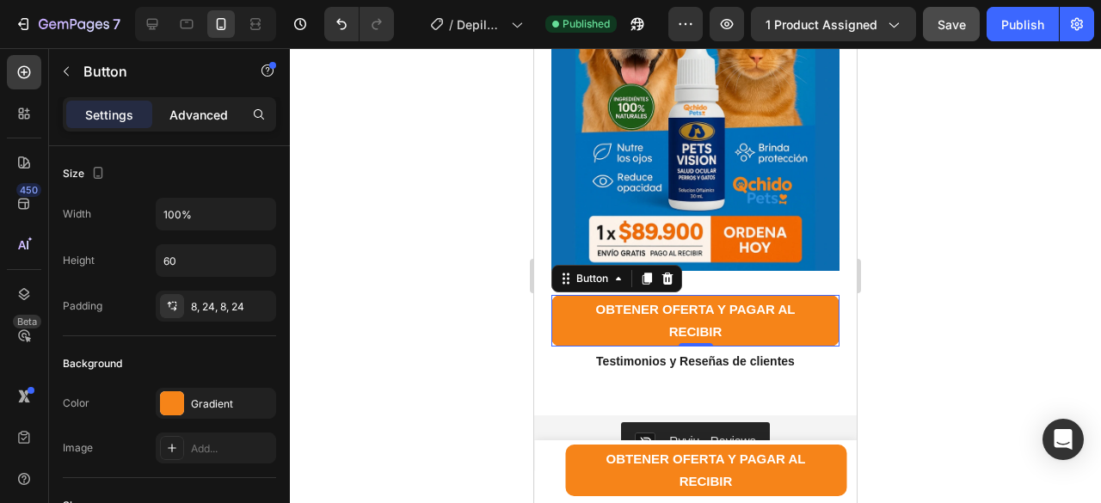
click at [182, 111] on p "Advanced" at bounding box center [198, 115] width 58 height 18
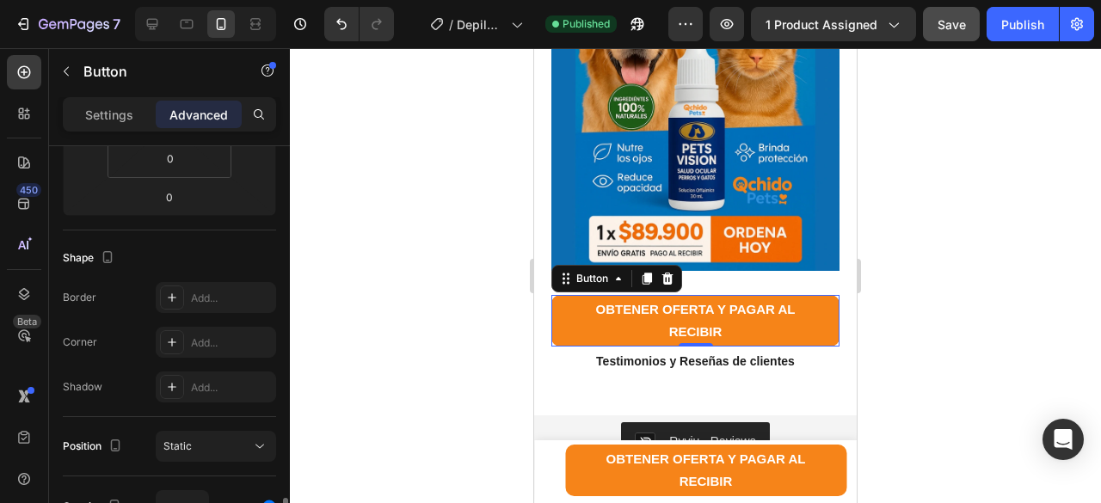
scroll to position [616, 0]
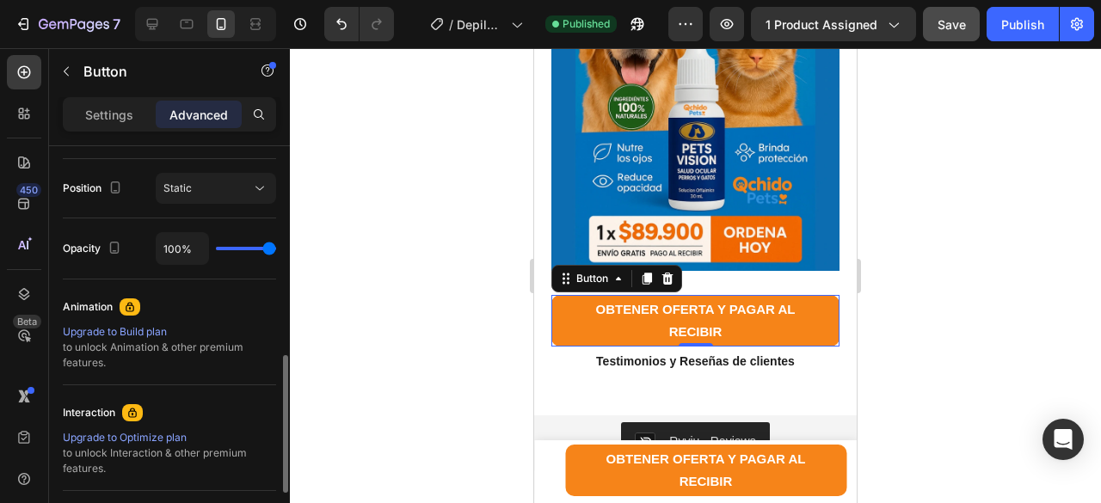
click at [153, 328] on div "Upgrade to Build plan" at bounding box center [169, 331] width 213 height 15
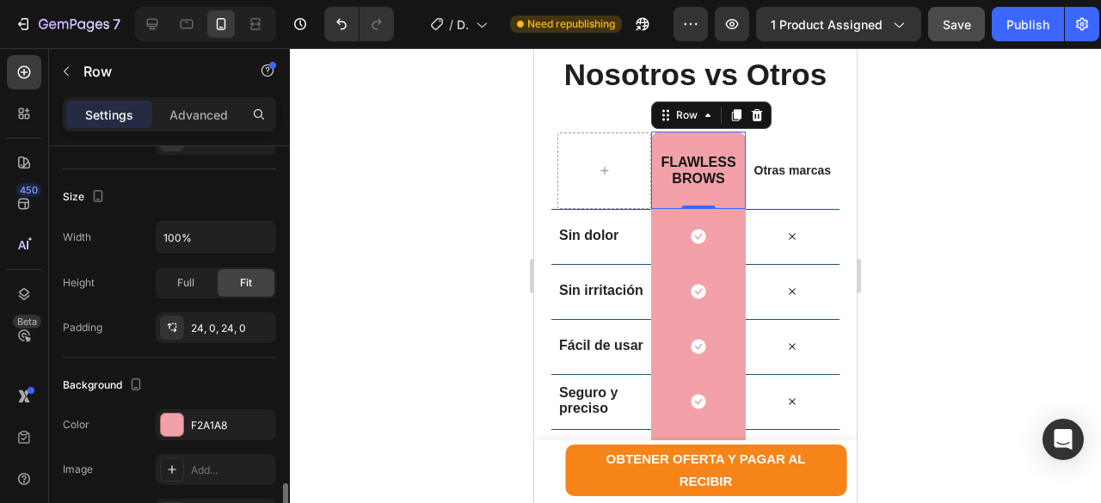
scroll to position [430, 0]
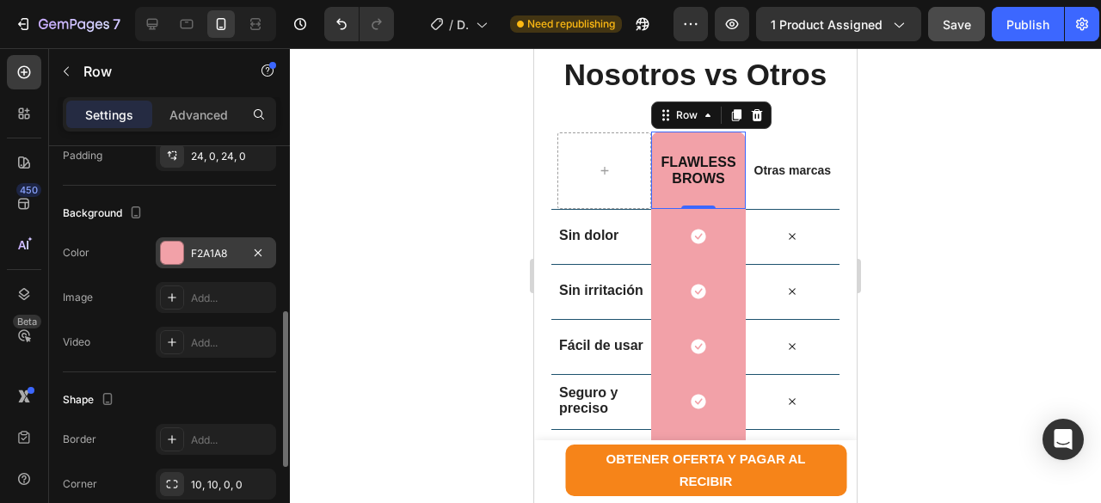
click at [168, 247] on div at bounding box center [172, 253] width 22 height 22
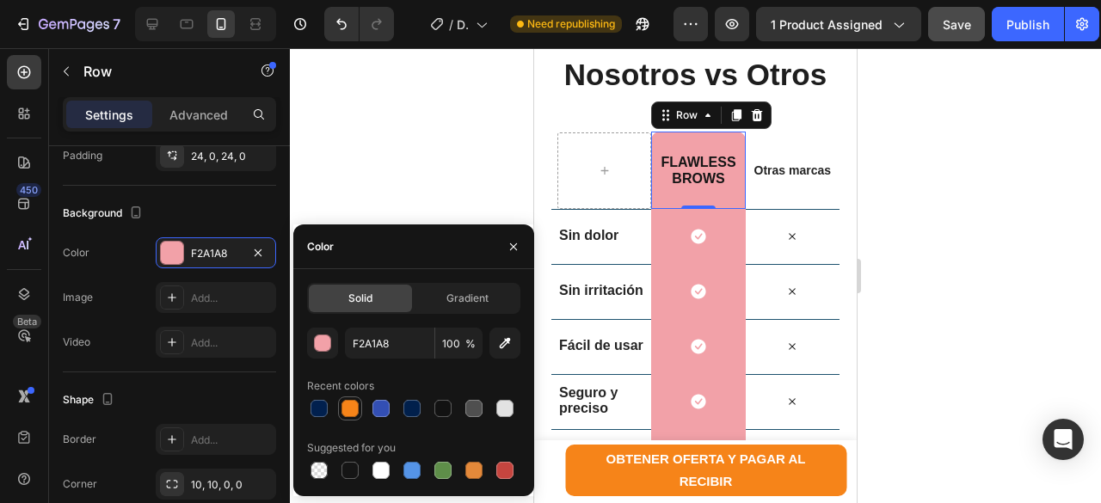
click at [352, 408] on div at bounding box center [349, 408] width 17 height 17
type input "F68419"
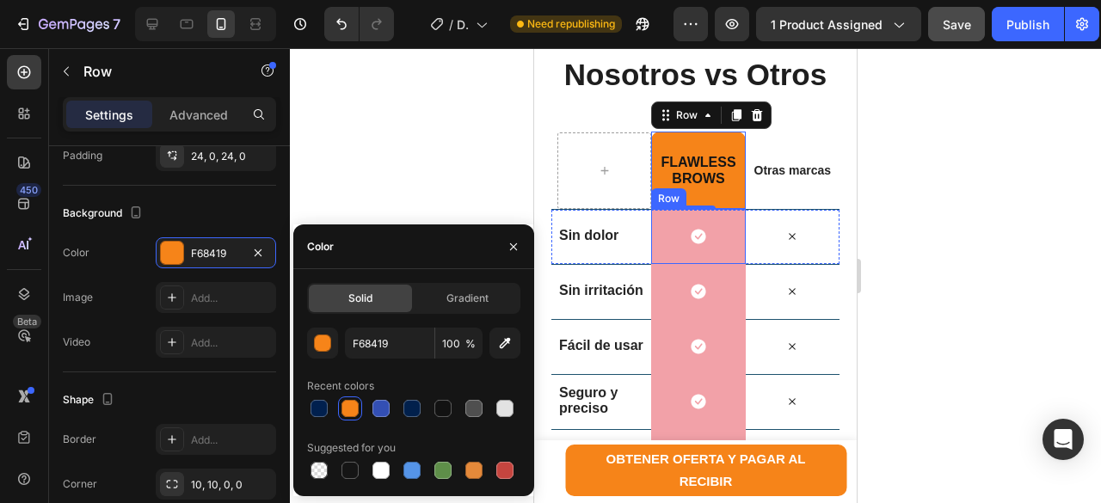
click at [662, 240] on div "Icon Row" at bounding box center [698, 236] width 94 height 55
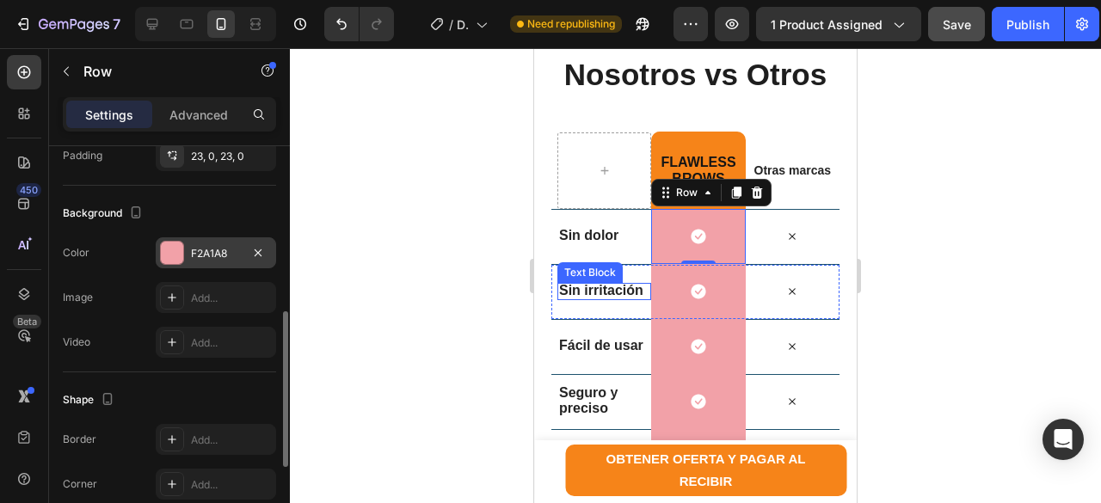
click at [173, 252] on div at bounding box center [172, 253] width 22 height 22
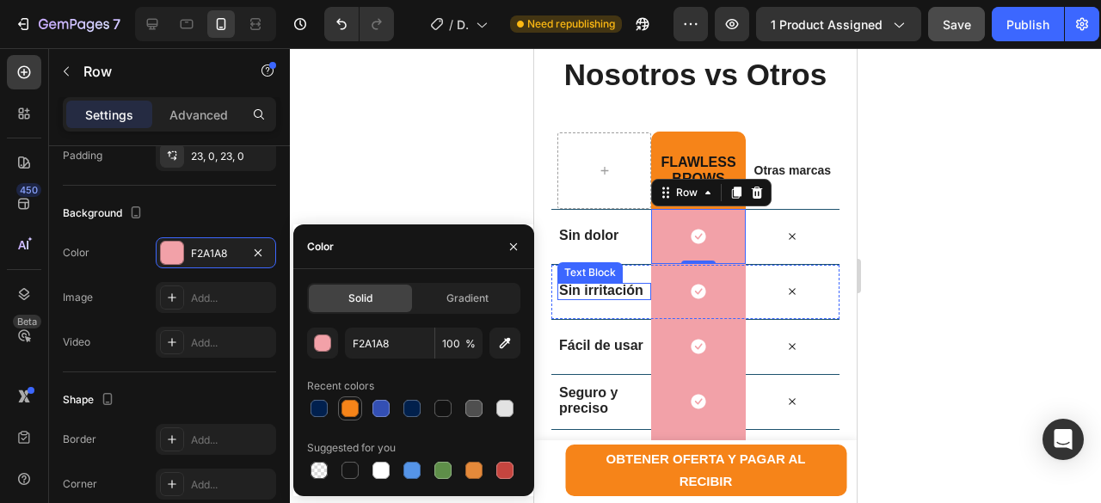
click at [350, 407] on div at bounding box center [349, 408] width 17 height 17
type input "F68419"
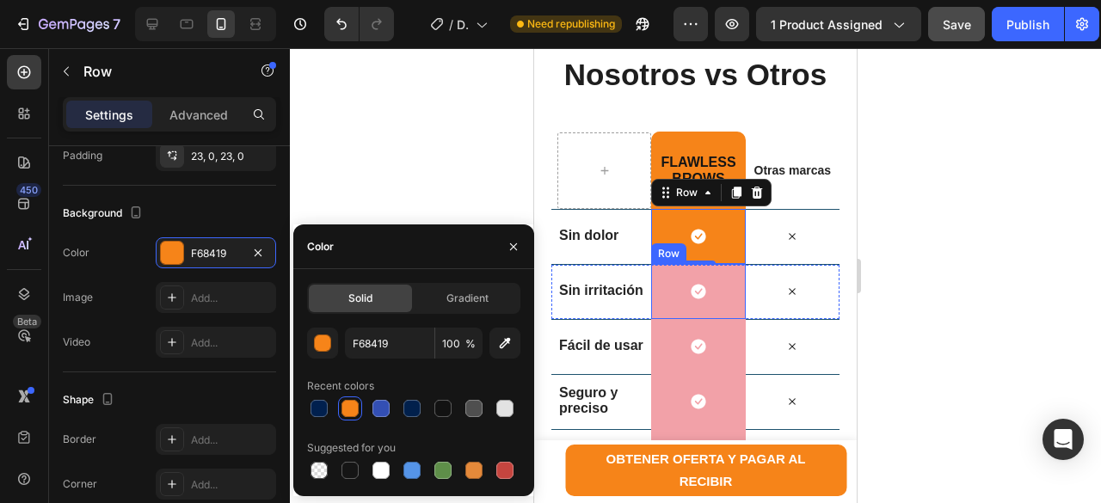
click at [666, 289] on div "Icon Row" at bounding box center [698, 291] width 94 height 55
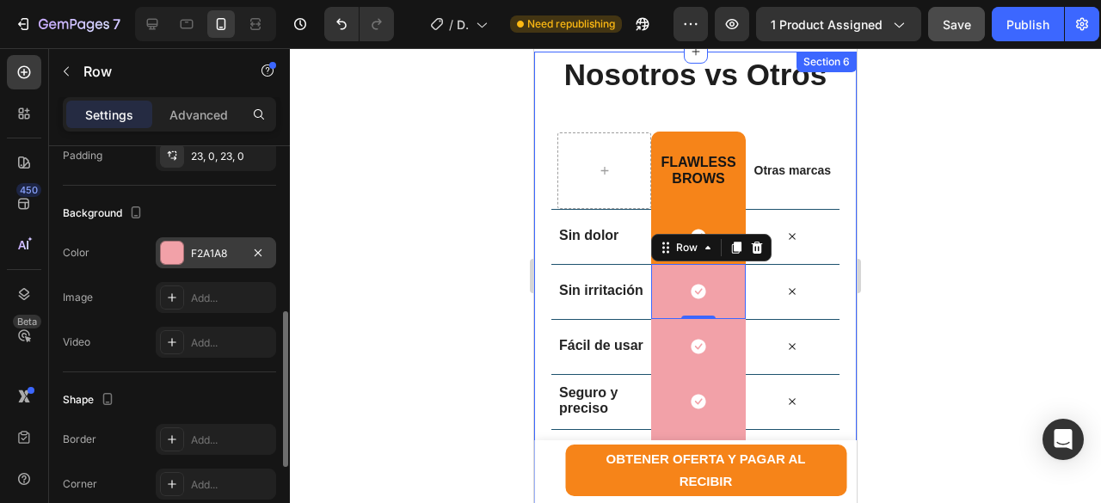
click at [175, 261] on div at bounding box center [172, 253] width 22 height 22
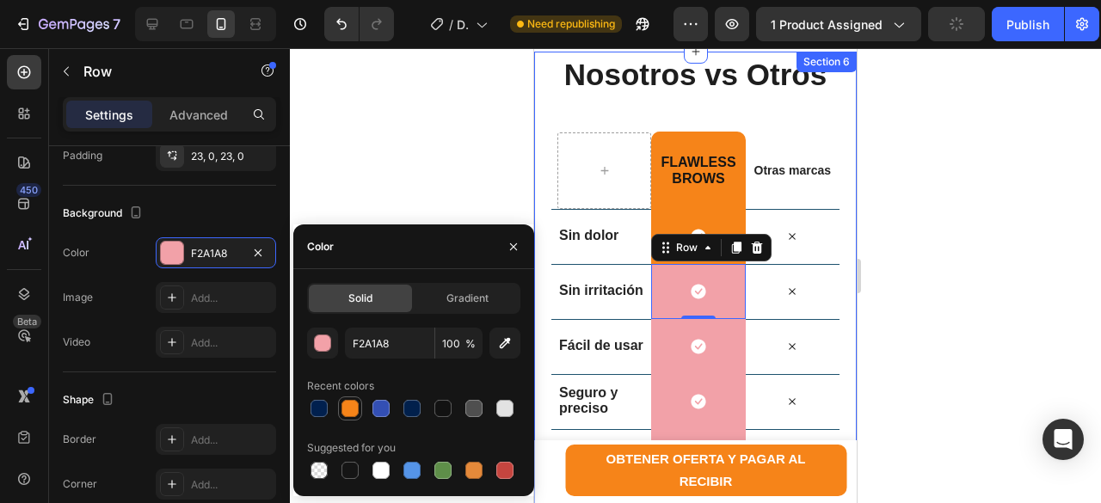
click at [349, 413] on div at bounding box center [349, 408] width 17 height 17
type input "F68419"
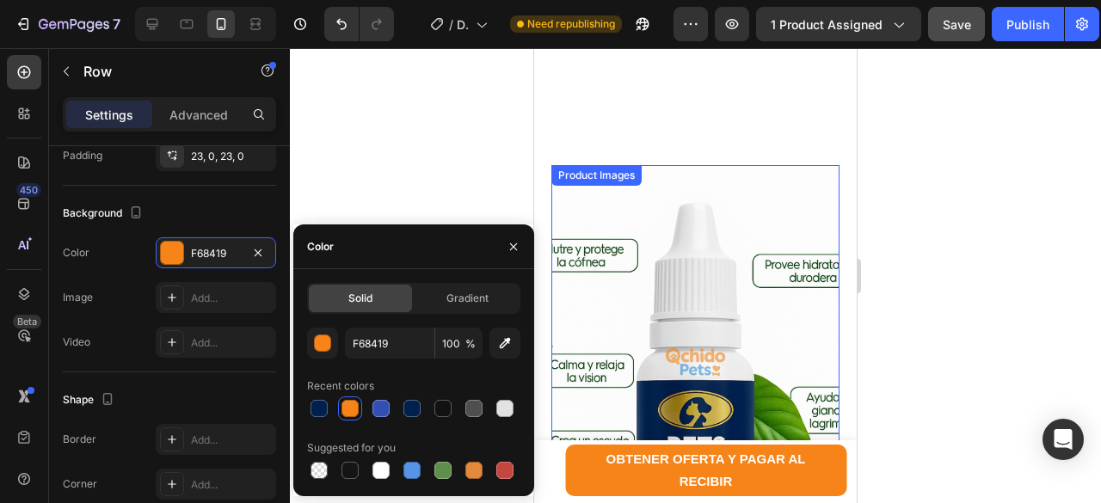
scroll to position [344, 0]
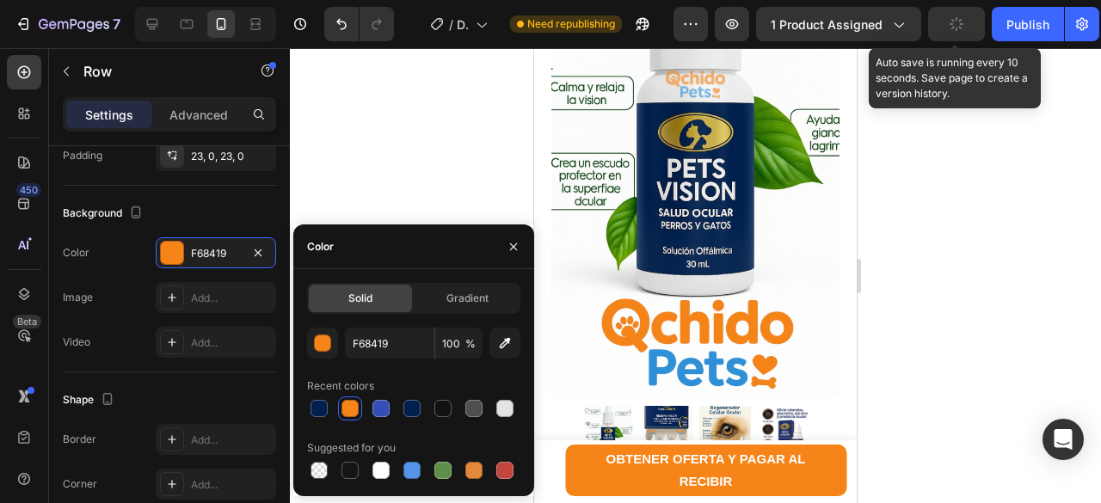
click at [956, 24] on icon "button" at bounding box center [956, 24] width 16 height 16
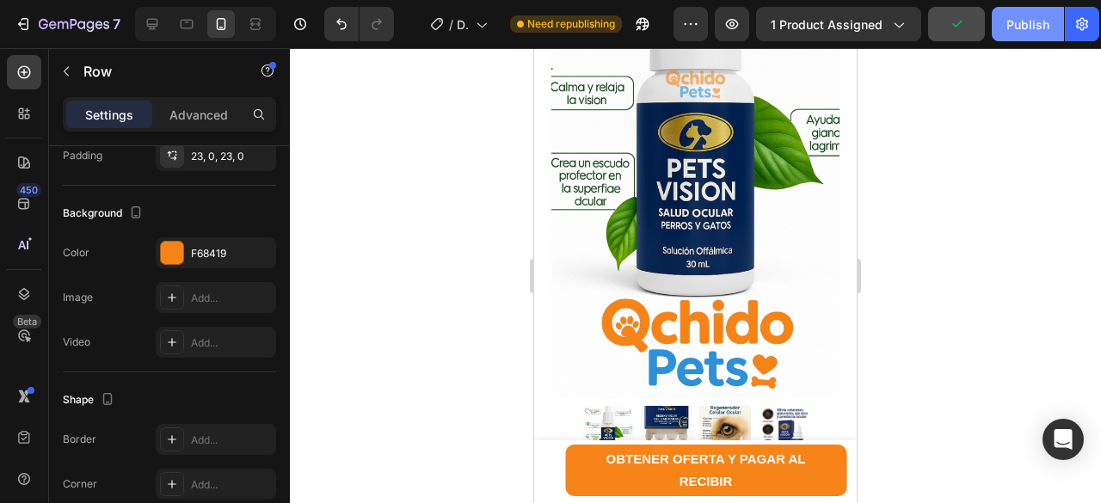
click at [1021, 24] on div "Publish" at bounding box center [1027, 24] width 43 height 18
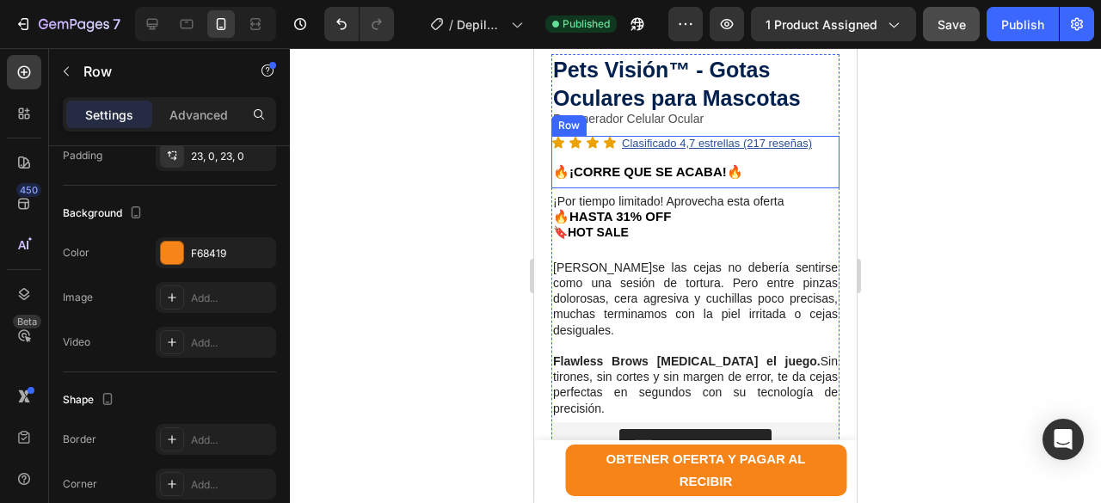
scroll to position [774, 0]
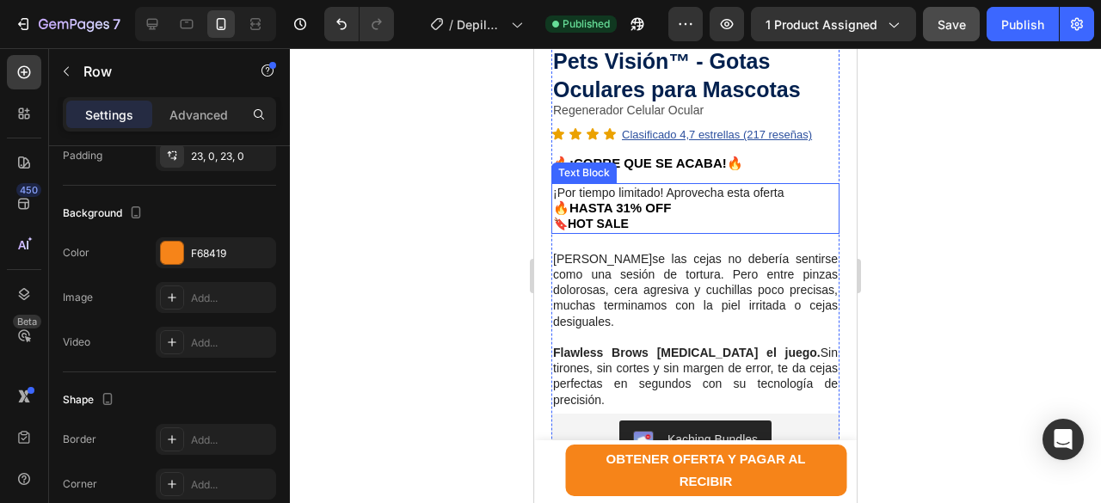
click at [627, 200] on strong "🔥HASTA 31% OFF" at bounding box center [612, 207] width 118 height 15
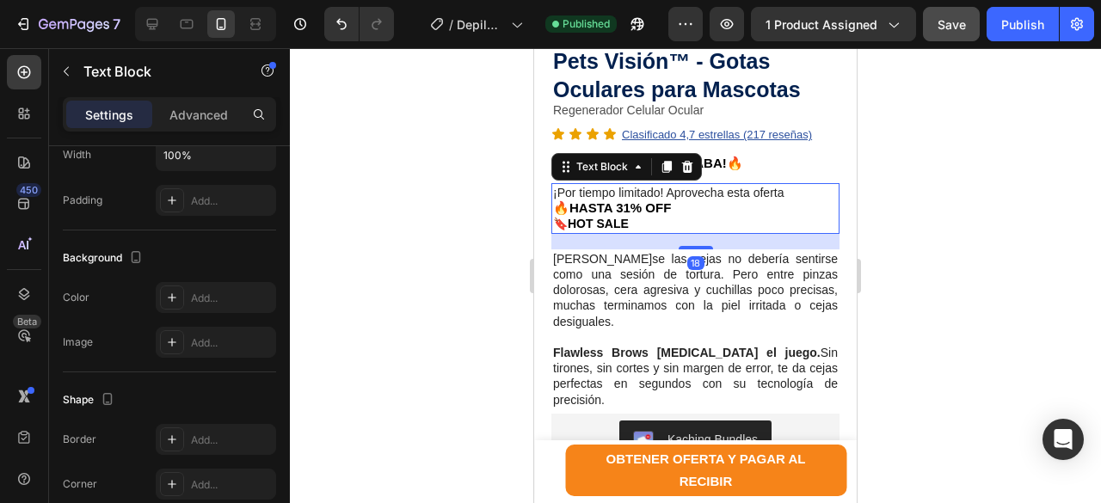
scroll to position [0, 0]
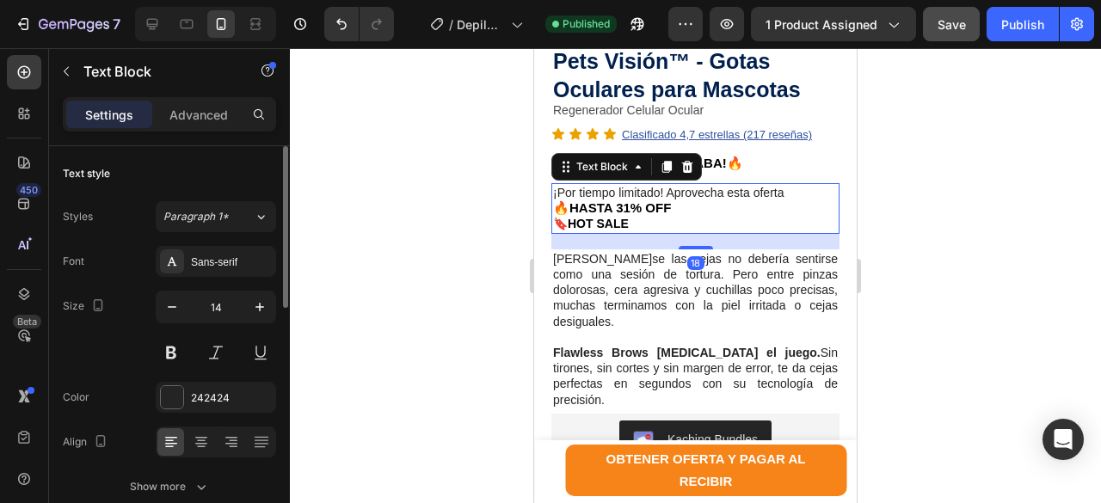
click at [627, 200] on strong "🔥HASTA 31% OFF" at bounding box center [612, 207] width 118 height 15
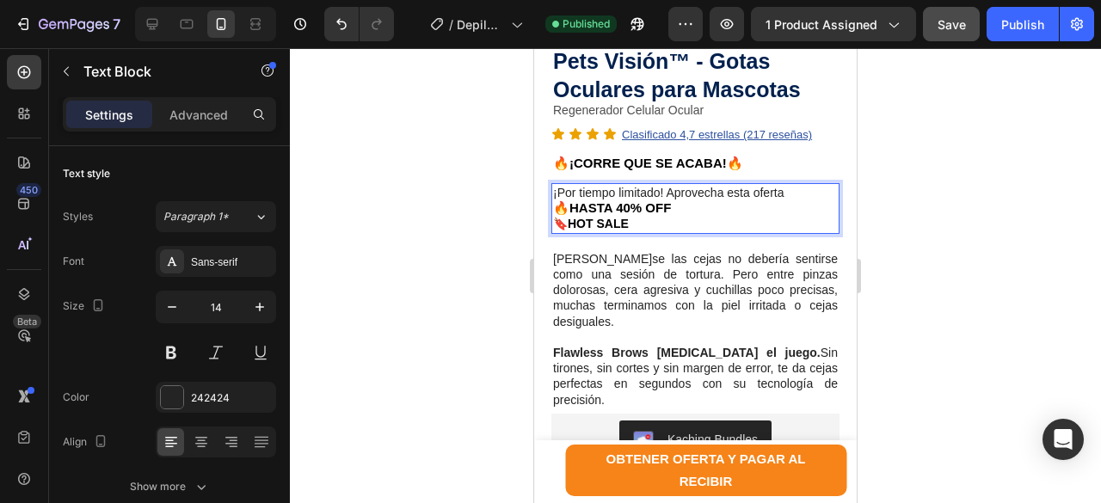
click at [929, 183] on div at bounding box center [695, 275] width 811 height 455
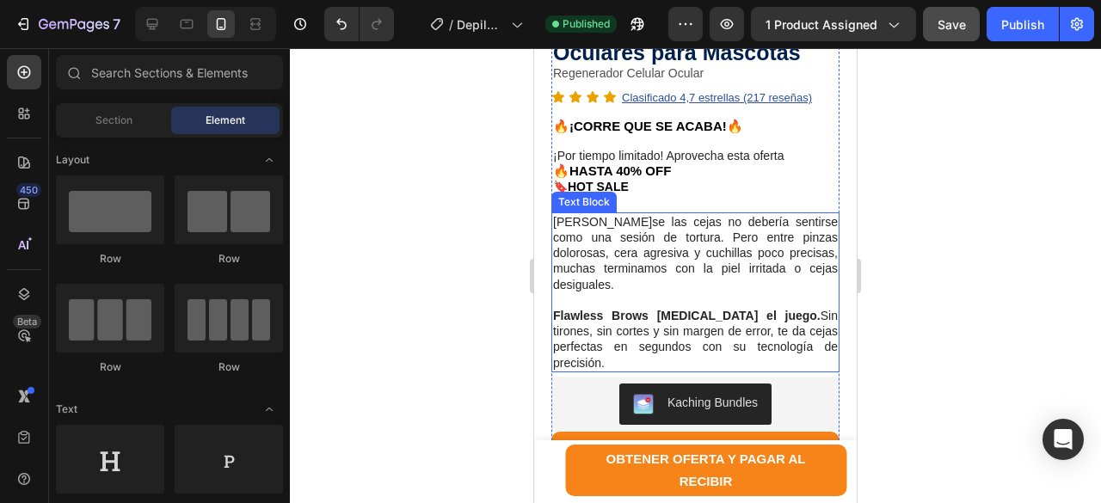
scroll to position [860, 0]
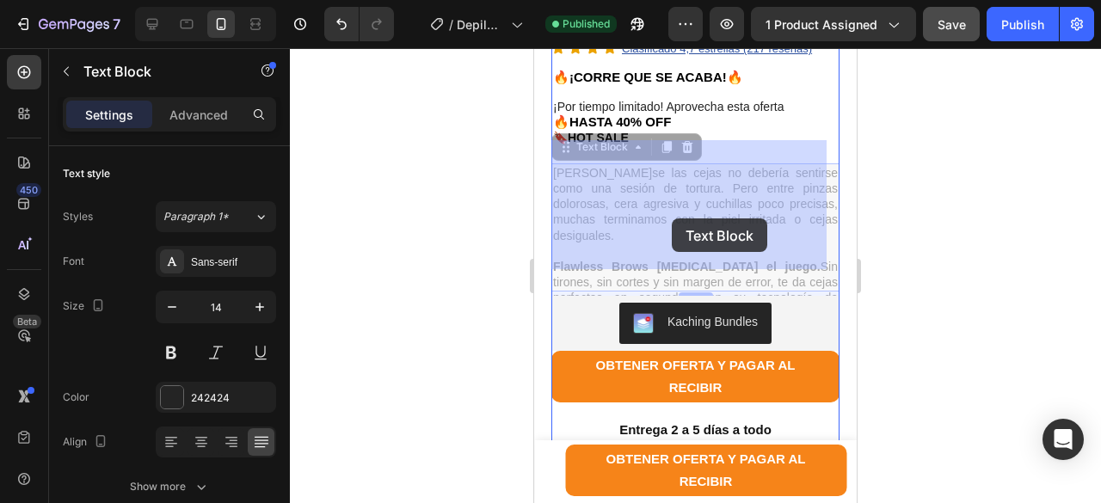
drag, startPoint x: 798, startPoint y: 259, endPoint x: 672, endPoint y: 218, distance: 132.7
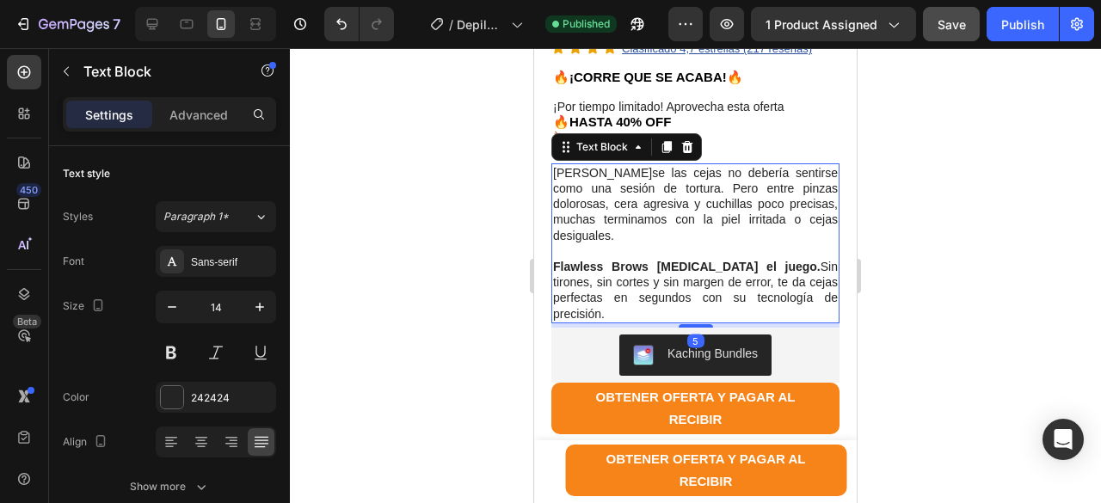
click at [701, 199] on p "[PERSON_NAME]se las cejas no debería sentirse como una sesión de tortura. Pero …" at bounding box center [695, 204] width 285 height 78
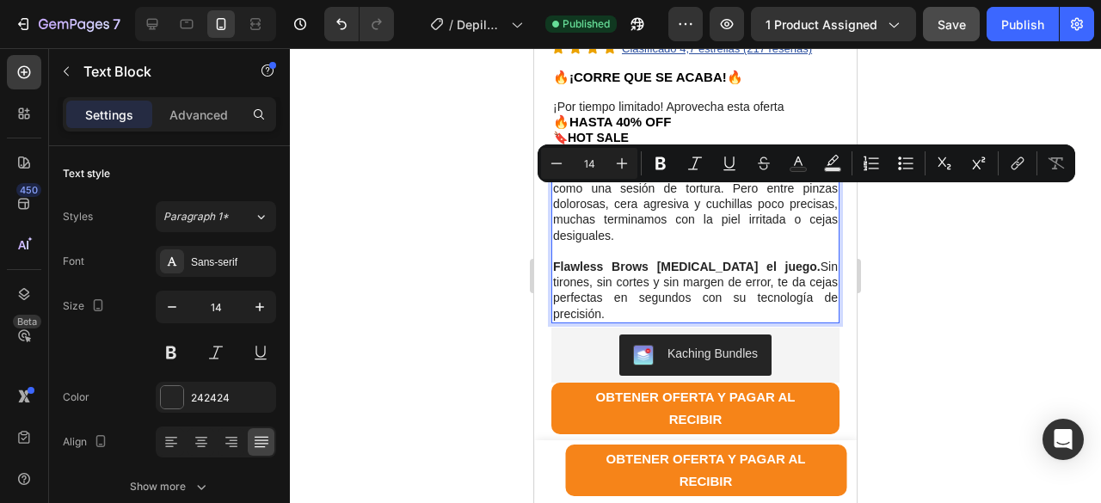
click at [797, 259] on p "Flawless Brows [MEDICAL_DATA] el juego. Sin tirones, sin cortes y sin margen de…" at bounding box center [695, 290] width 285 height 63
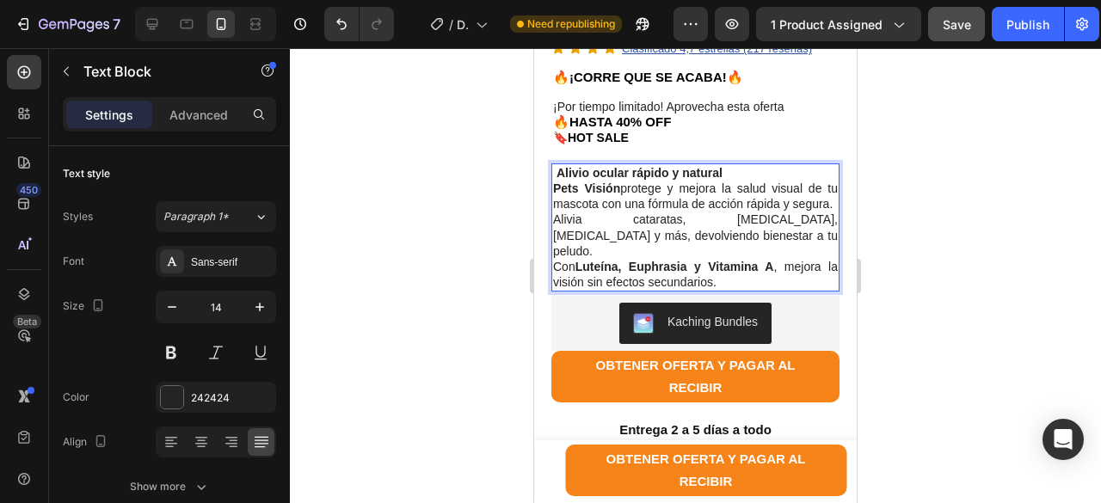
click at [683, 177] on p "Alivio ocular rápido y natural Pets Visión protege y mejora la salud visual de …" at bounding box center [695, 188] width 285 height 47
click at [555, 165] on p "Alivio ocular rápido y natural Pets Visión protege y mejora la salud visual de …" at bounding box center [695, 188] width 285 height 47
click at [552, 163] on div "Alivio ocular rápido y natural Pets Visión protege y mejora la salud visual de …" at bounding box center [695, 227] width 288 height 129
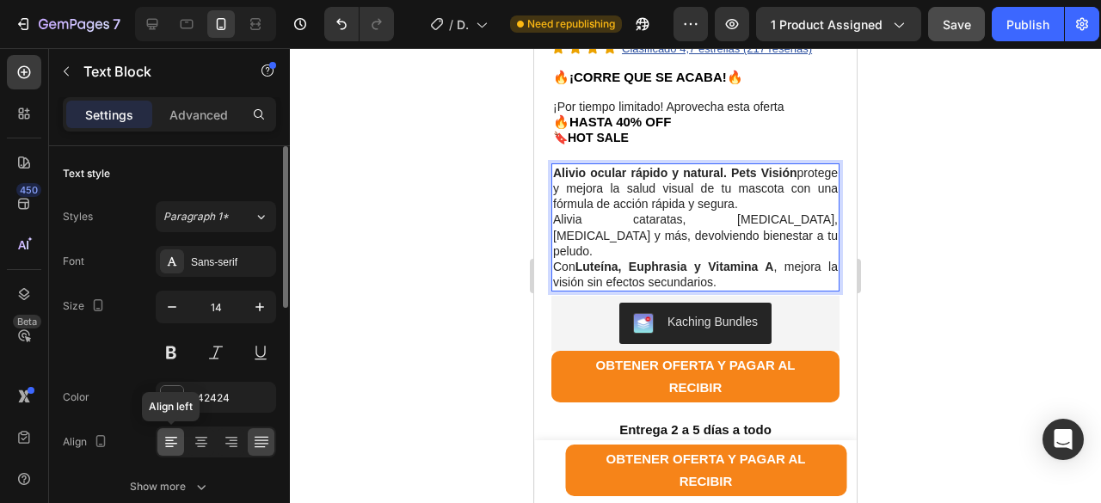
click at [170, 447] on icon at bounding box center [169, 447] width 9 height 2
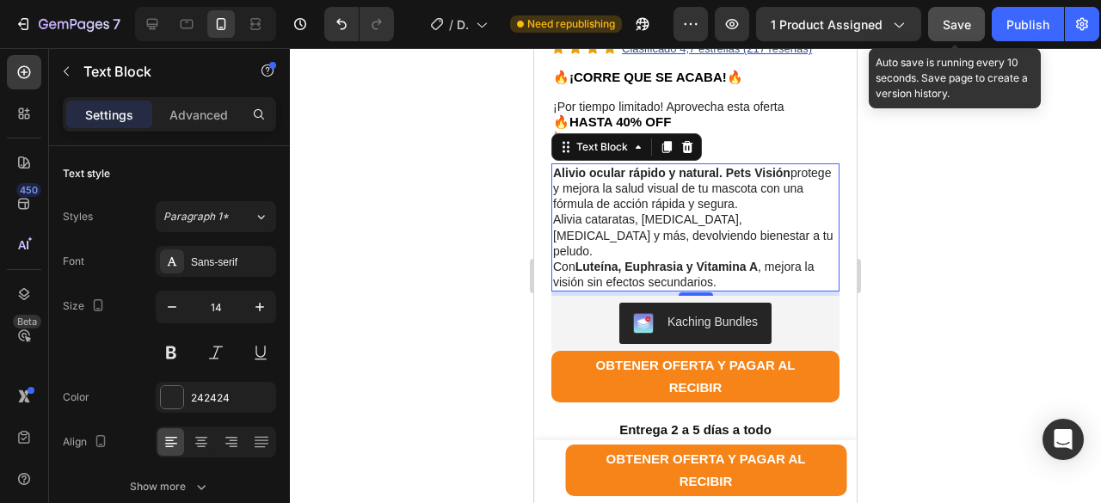
click at [955, 21] on span "Save" at bounding box center [956, 24] width 28 height 15
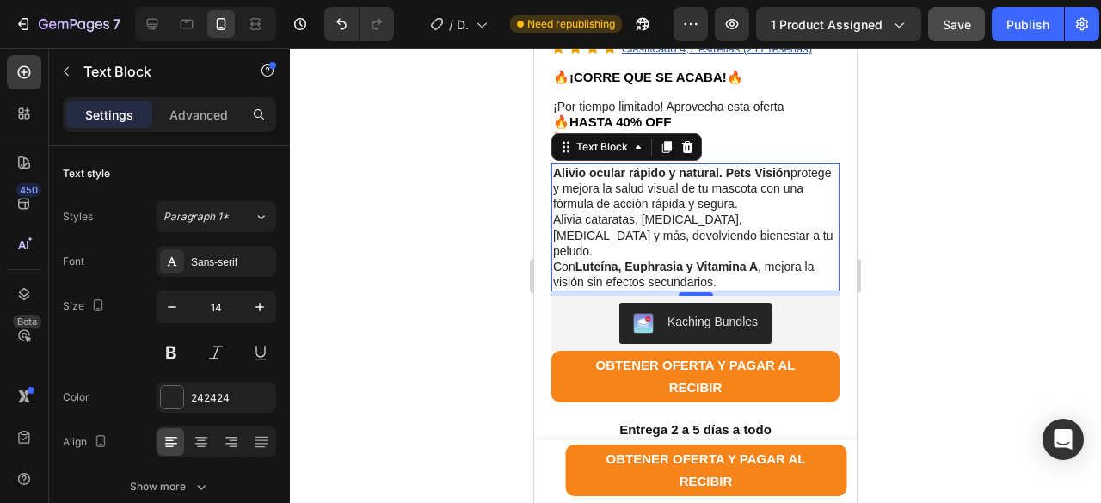
click at [560, 212] on p "Alivia cataratas, [MEDICAL_DATA], [MEDICAL_DATA] y más, devolviendo bienestar a…" at bounding box center [695, 235] width 285 height 47
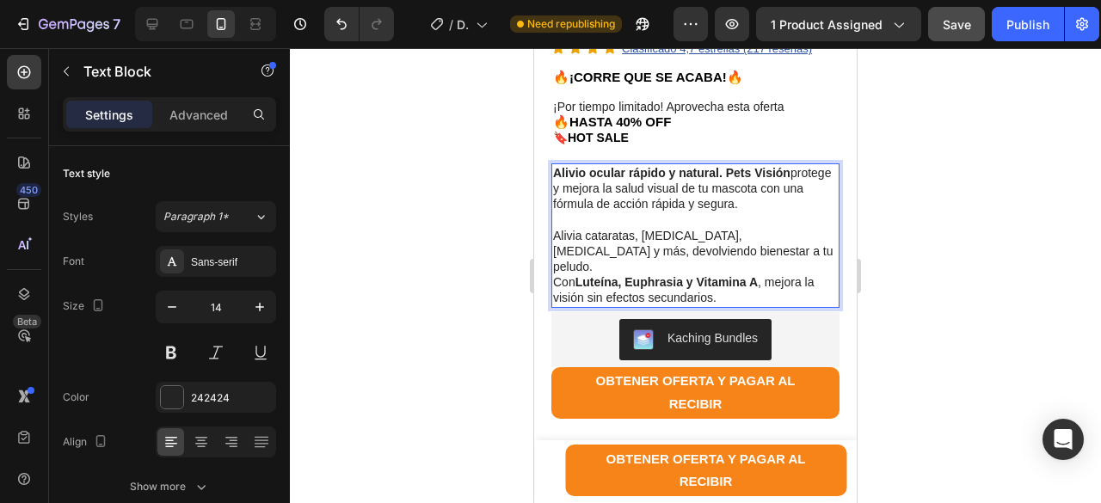
click at [559, 274] on p "Con Luteína, Euphrasia y Vitamina A , mejora la visión sin efectos secundarios." at bounding box center [695, 289] width 285 height 31
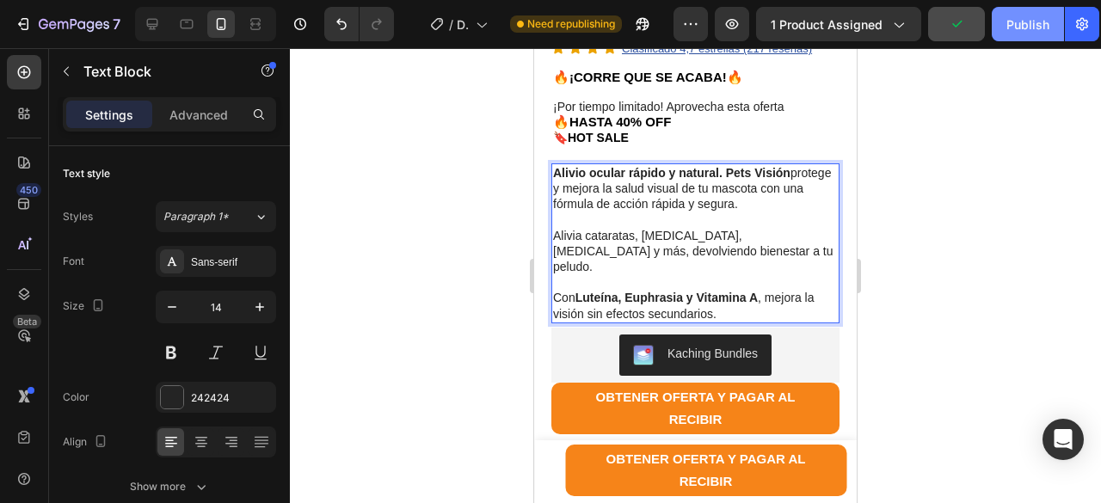
click at [1012, 29] on div "Publish" at bounding box center [1027, 24] width 43 height 18
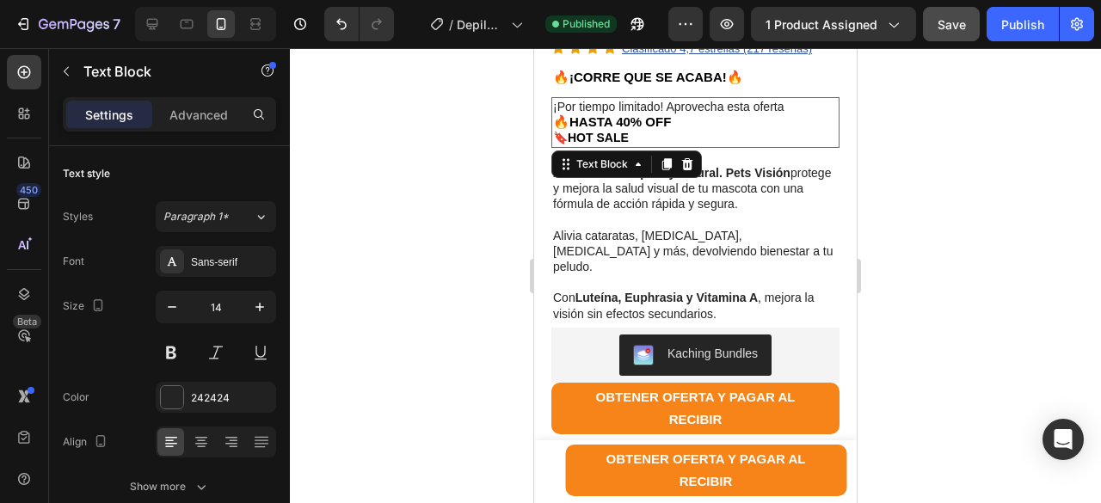
click at [690, 100] on span "¡Por tiempo limitado! Aprovecha esta oferta" at bounding box center [668, 107] width 230 height 14
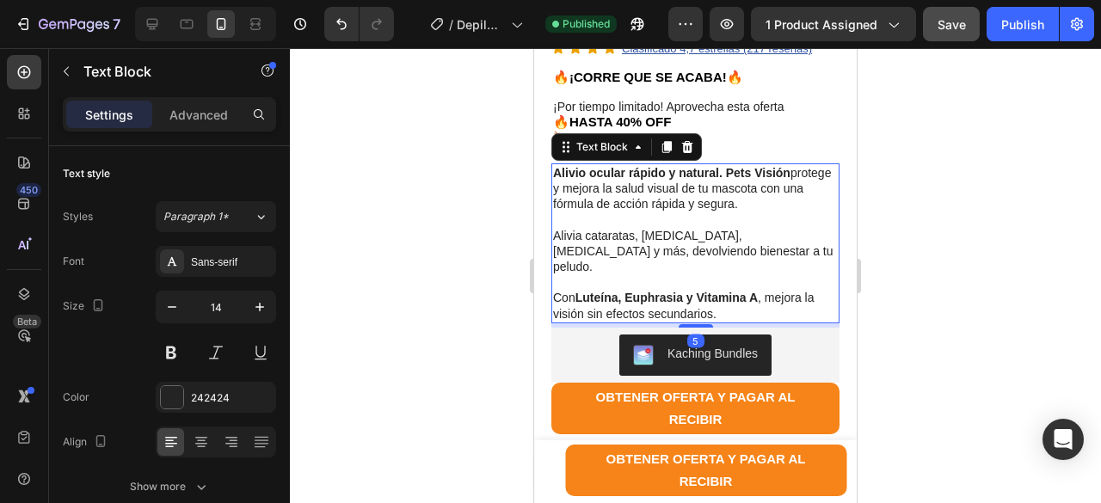
click at [672, 228] on p "Alivia cataratas, [MEDICAL_DATA], [MEDICAL_DATA] y más, devolviendo bienestar a…" at bounding box center [695, 251] width 285 height 47
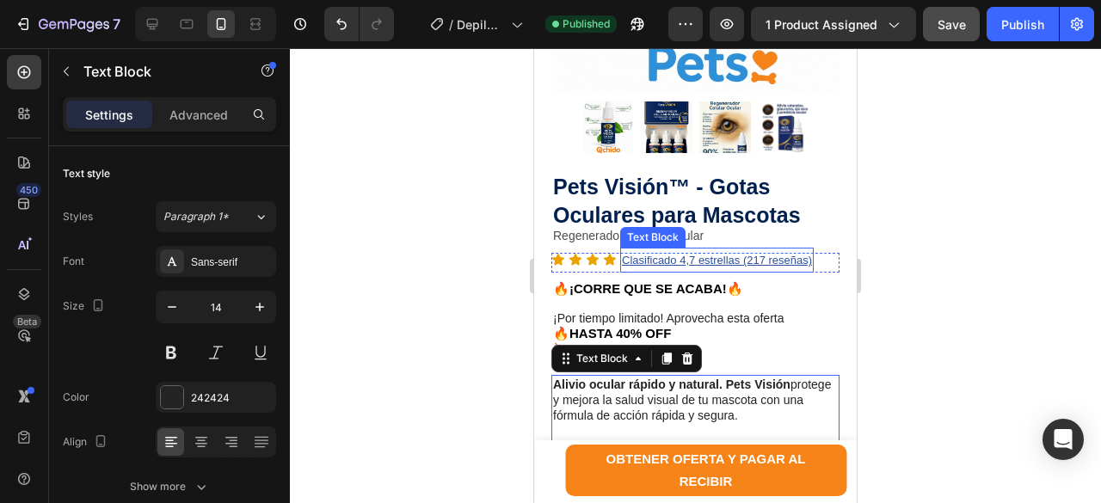
scroll to position [688, 0]
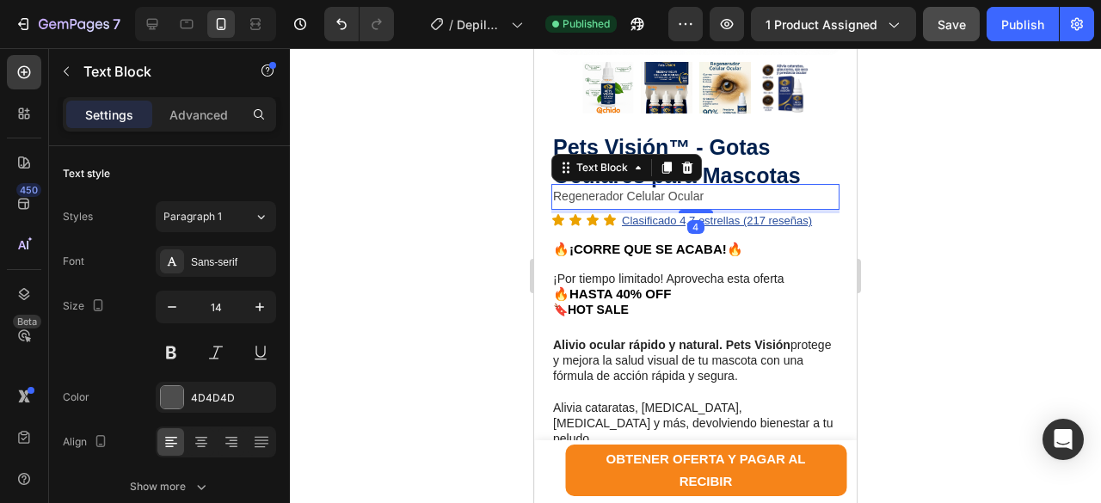
click at [587, 186] on p "Regenerador Celular Ocular" at bounding box center [695, 196] width 285 height 21
click at [195, 443] on icon at bounding box center [201, 441] width 17 height 17
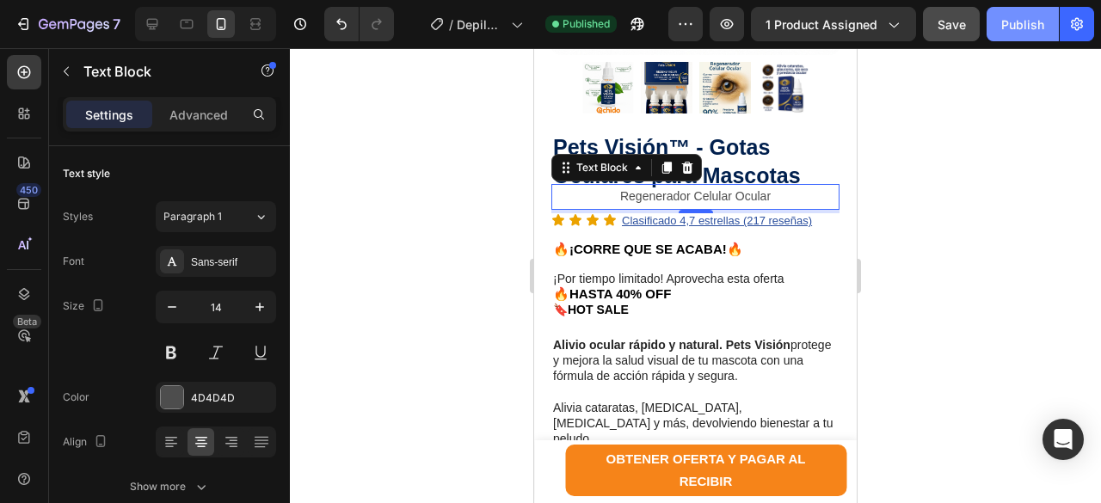
click at [1027, 37] on button "Publish" at bounding box center [1022, 24] width 72 height 34
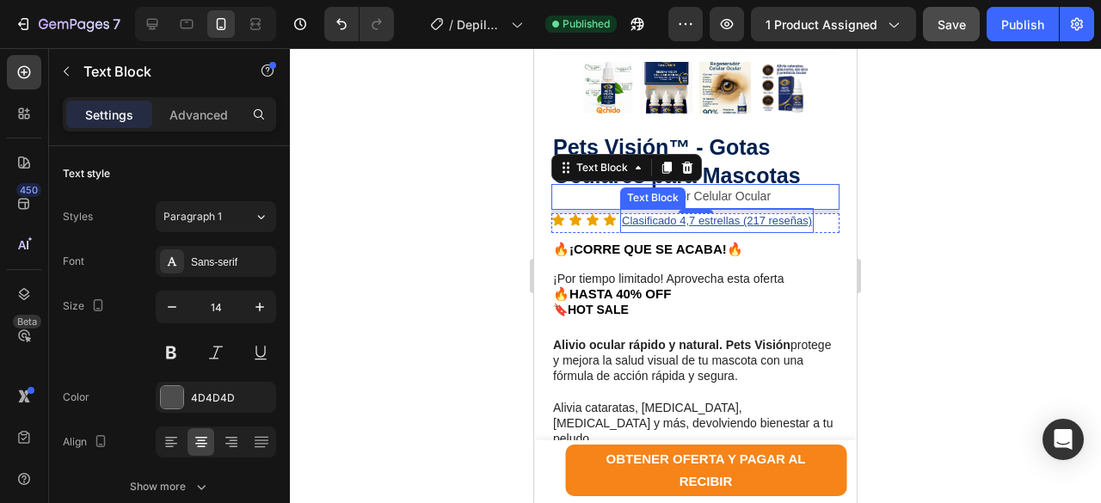
click at [770, 214] on u "Clasificado 4,7 estrellas (217 reseñas)" at bounding box center [717, 220] width 190 height 13
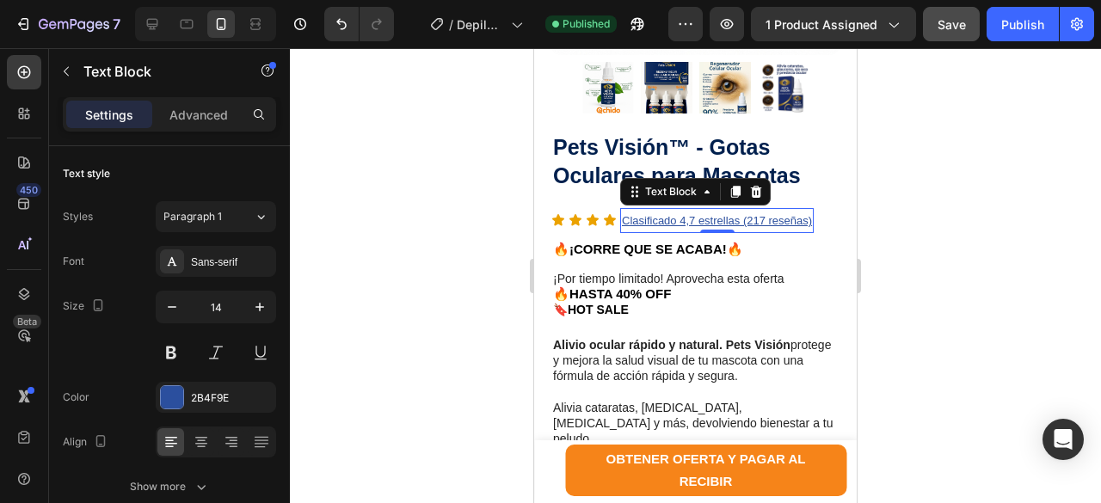
click at [761, 214] on u "Clasificado 4,7 estrellas (217 reseñas)" at bounding box center [717, 220] width 190 height 13
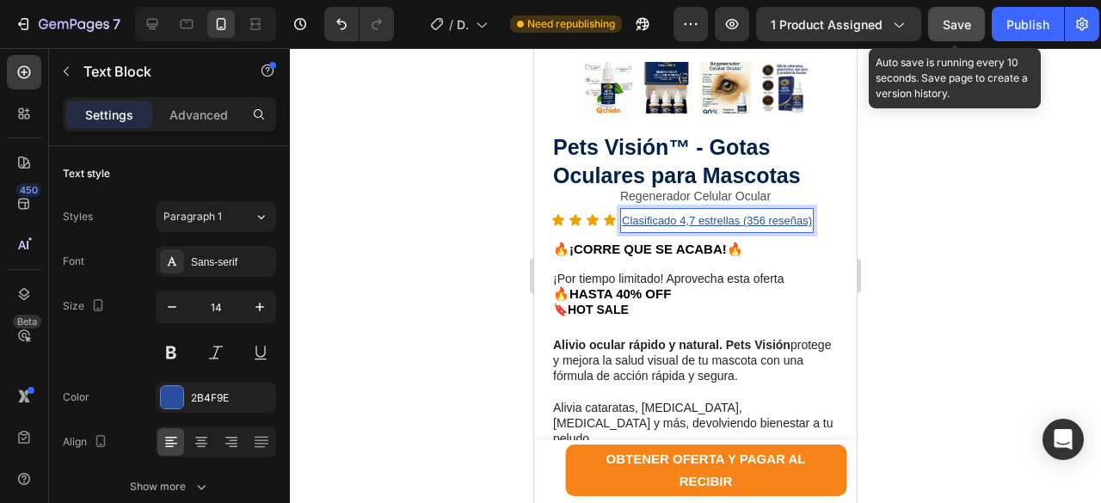
click at [944, 23] on span "Save" at bounding box center [956, 24] width 28 height 15
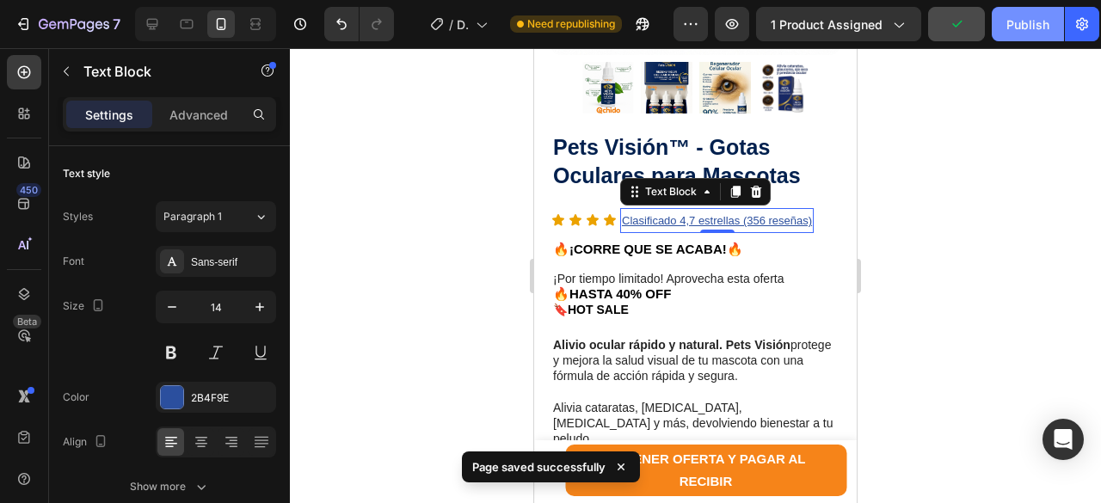
click at [1025, 25] on div "Publish" at bounding box center [1027, 24] width 43 height 18
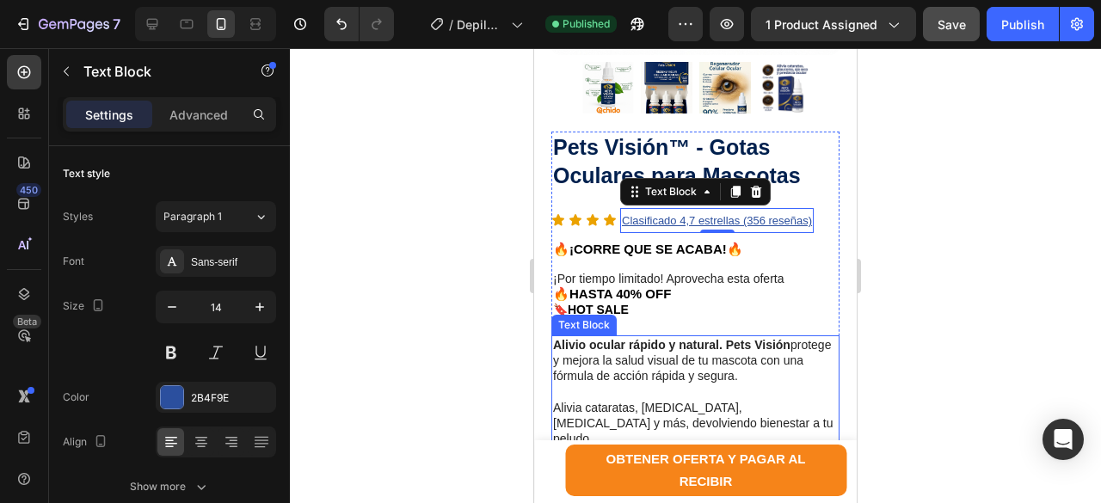
click at [562, 338] on strong "Alivio ocular rápido y natural. Pets Visión" at bounding box center [671, 345] width 237 height 14
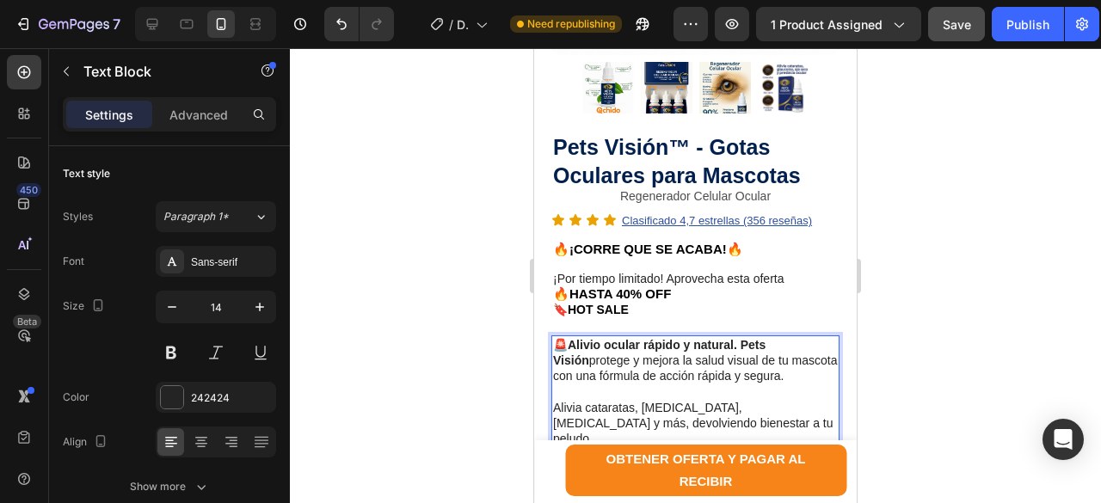
click at [556, 400] on p "Alivia cataratas, [MEDICAL_DATA], [MEDICAL_DATA] y más, devolviendo bienestar a…" at bounding box center [695, 423] width 285 height 47
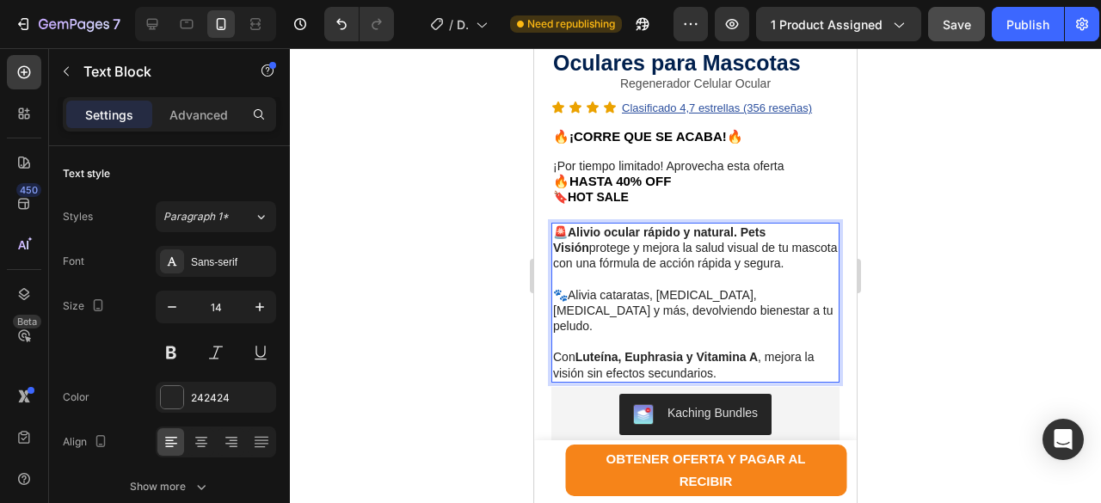
scroll to position [774, 0]
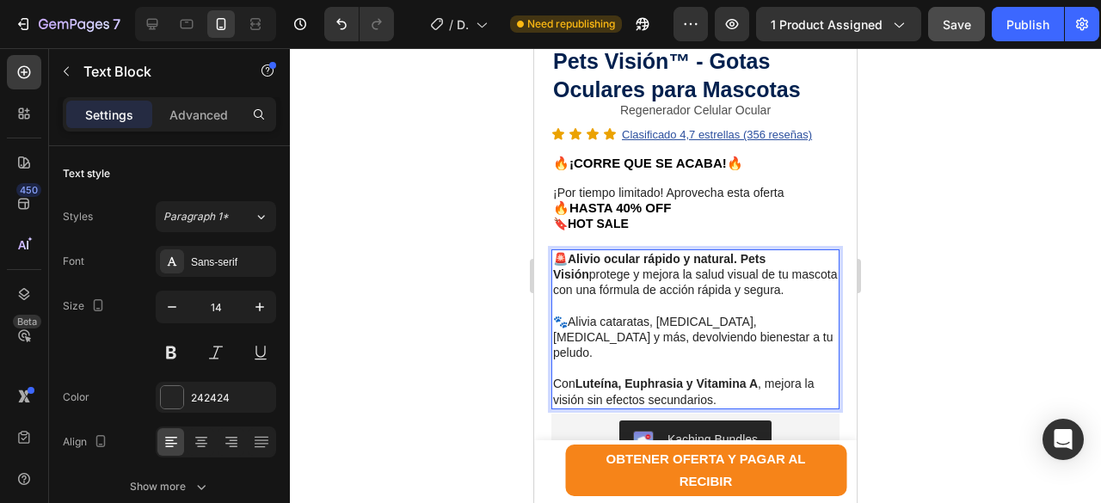
click at [554, 376] on p "Con Luteína, Euphrasia y Vitamina A , mejora la visión sin efectos secundarios." at bounding box center [695, 391] width 285 height 31
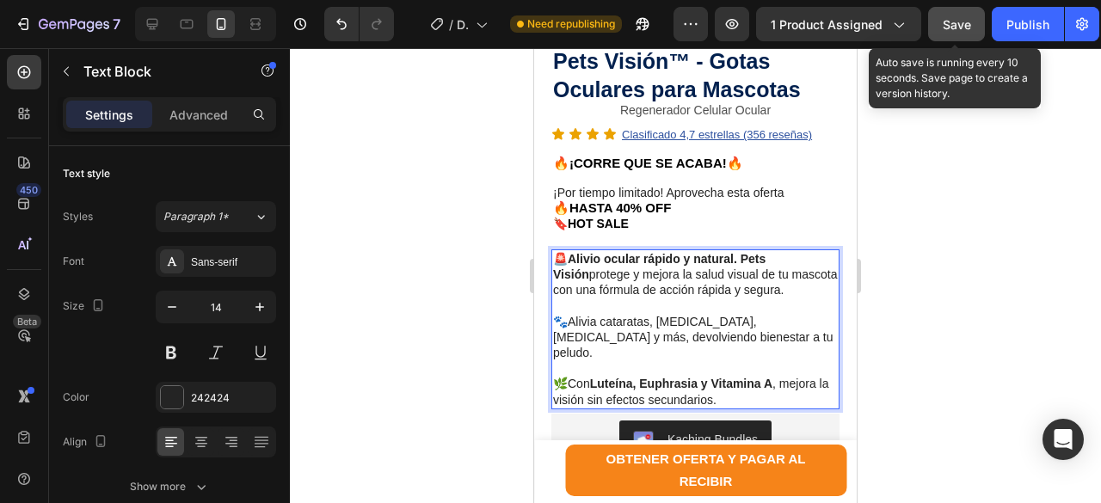
click at [951, 29] on span "Save" at bounding box center [956, 24] width 28 height 15
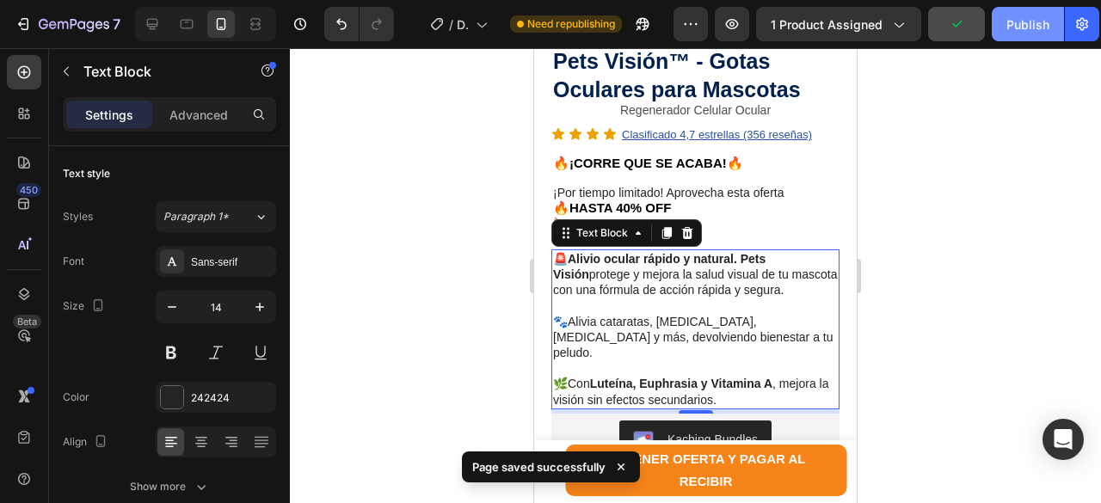
click at [1015, 27] on div "Publish" at bounding box center [1027, 24] width 43 height 18
